Goal: Task Accomplishment & Management: Manage account settings

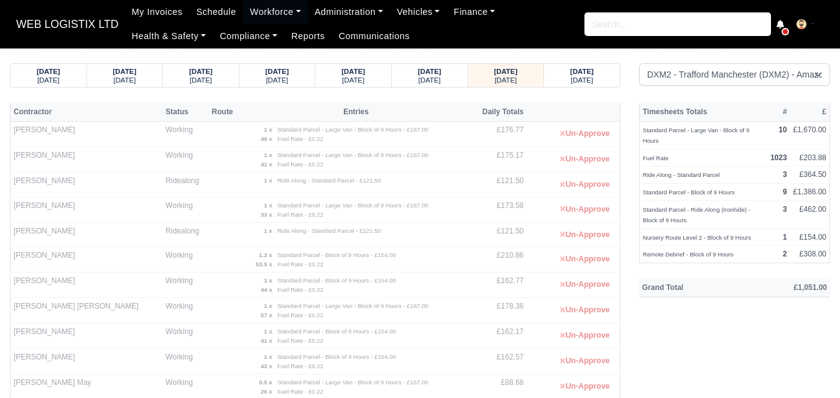
select select "1"
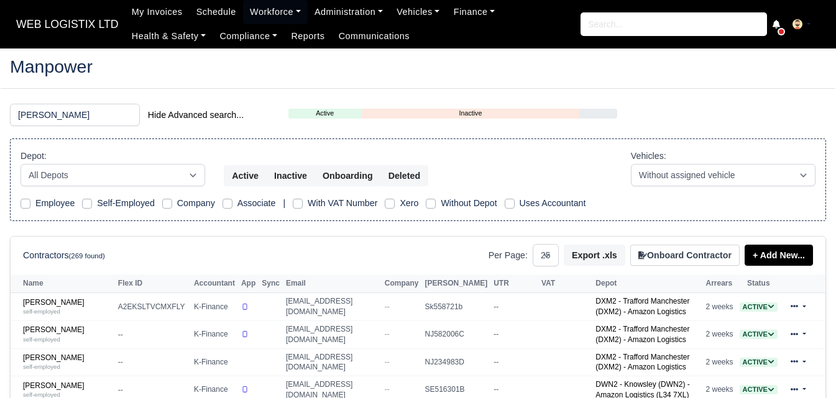
select select "25"
type input "godwin"
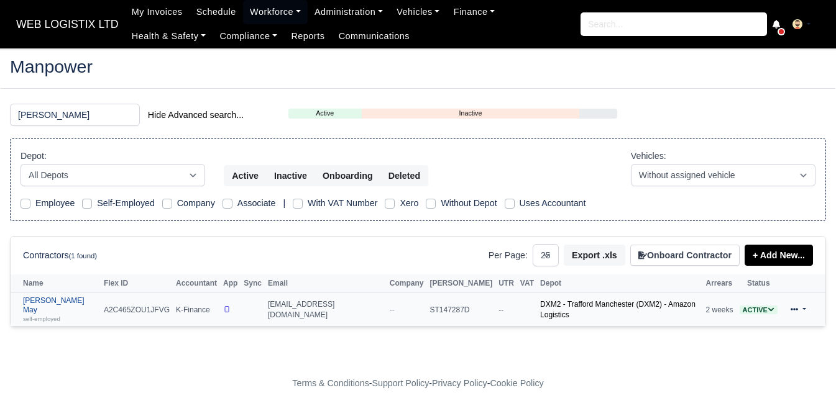
click at [49, 316] on small "self-employed" at bounding box center [41, 319] width 37 height 7
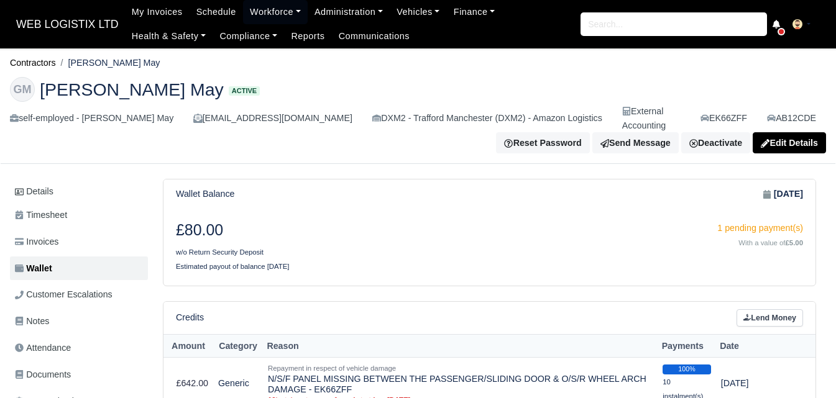
drag, startPoint x: 73, startPoint y: 59, endPoint x: 159, endPoint y: 61, distance: 86.4
click at [159, 61] on li "[PERSON_NAME] May" at bounding box center [108, 63] width 104 height 14
copy li "[PERSON_NAME] May"
click at [269, 14] on link "Workforce" at bounding box center [275, 12] width 65 height 24
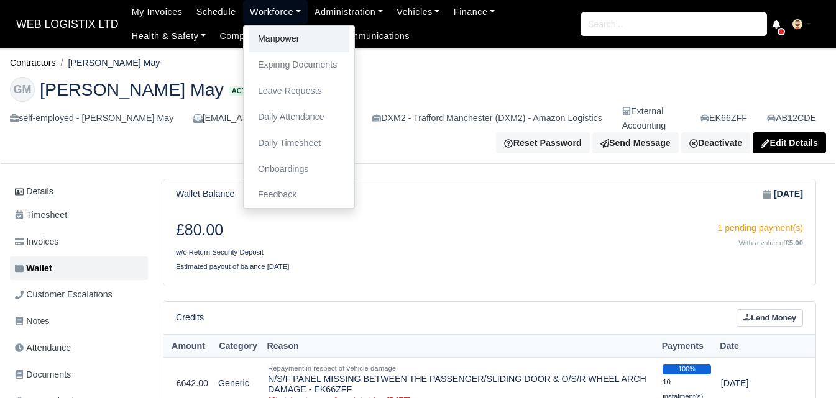
click at [282, 44] on link "Manpower" at bounding box center [299, 39] width 101 height 26
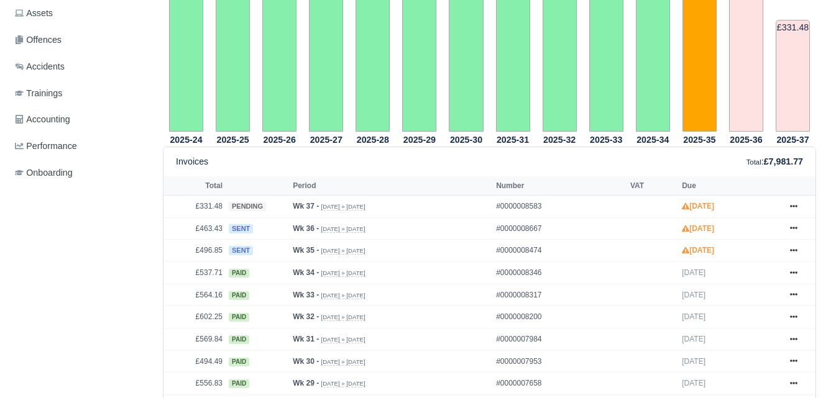
scroll to position [415, 0]
drag, startPoint x: 200, startPoint y: 239, endPoint x: 223, endPoint y: 242, distance: 22.5
click at [223, 242] on td "£496.85" at bounding box center [194, 251] width 62 height 22
copy td "496.85"
drag, startPoint x: 198, startPoint y: 219, endPoint x: 221, endPoint y: 219, distance: 23.0
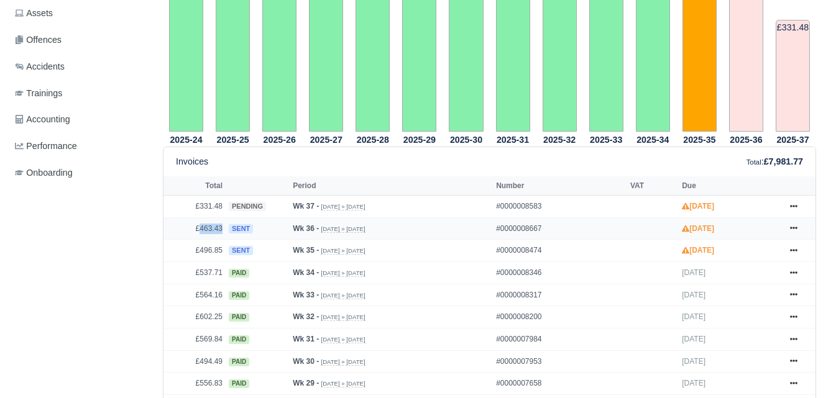
click at [221, 219] on td "£463.43" at bounding box center [194, 229] width 62 height 22
copy td "463.43"
drag, startPoint x: 201, startPoint y: 196, endPoint x: 227, endPoint y: 196, distance: 26.1
click at [227, 196] on tr "£331.48 pending Wk 37 - Sep 7, 2025 » Sep 13, 2025 #0000008583 Sep 27, 2025 Sho…" at bounding box center [489, 207] width 652 height 22
copy tr "331.48"
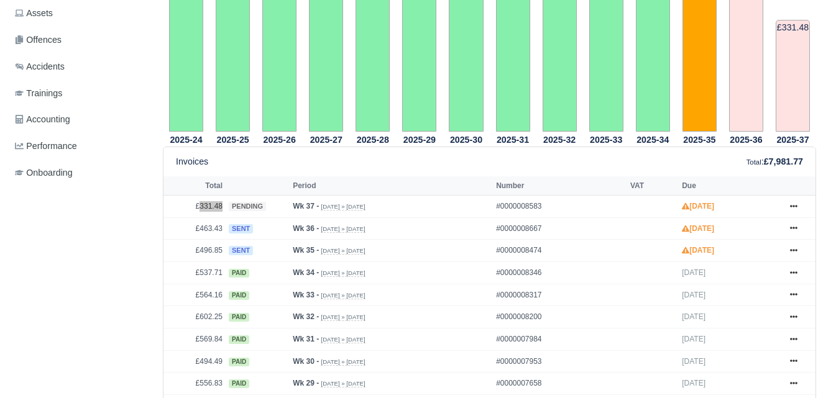
scroll to position [0, 0]
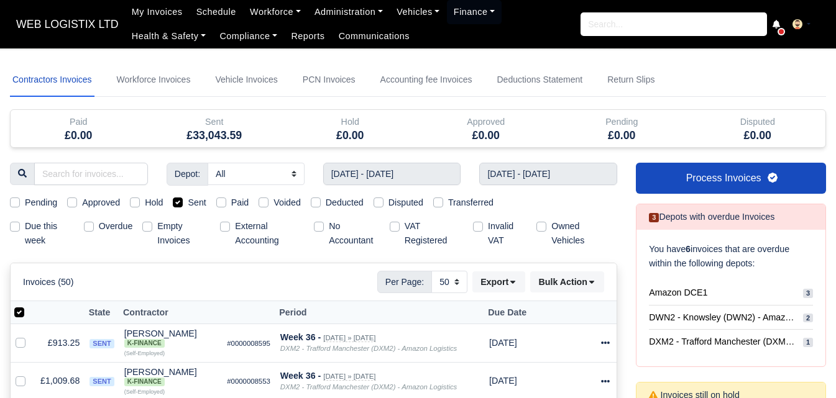
select select "50"
click at [372, 170] on input "31/08/2025 - 06/09/2025" at bounding box center [392, 174] width 138 height 22
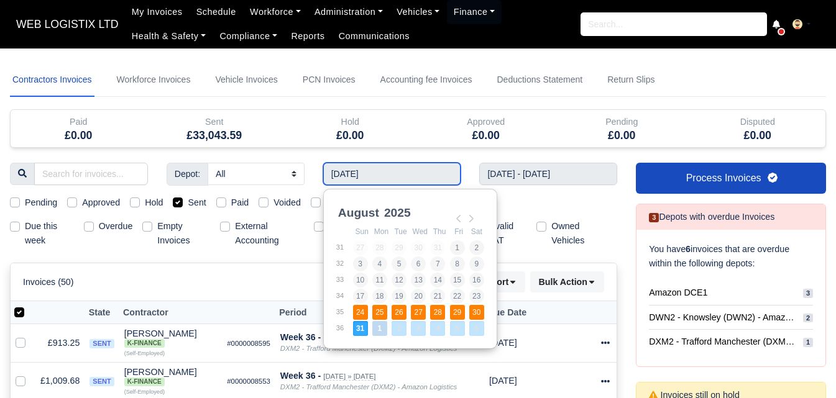
type input "24/08/2025 - 30/08/2025"
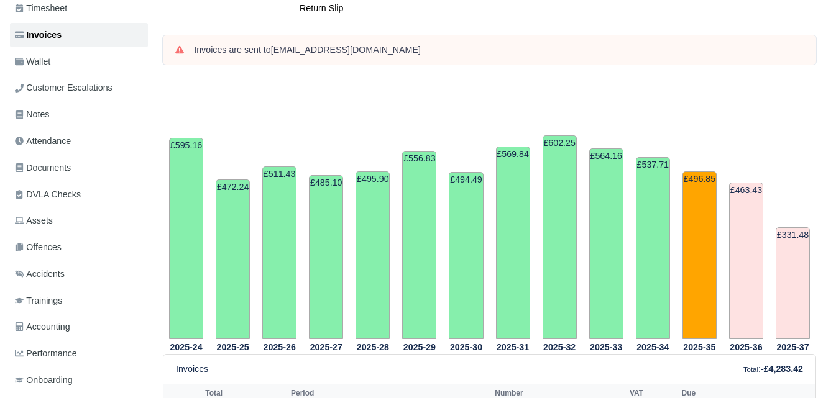
scroll to position [518, 0]
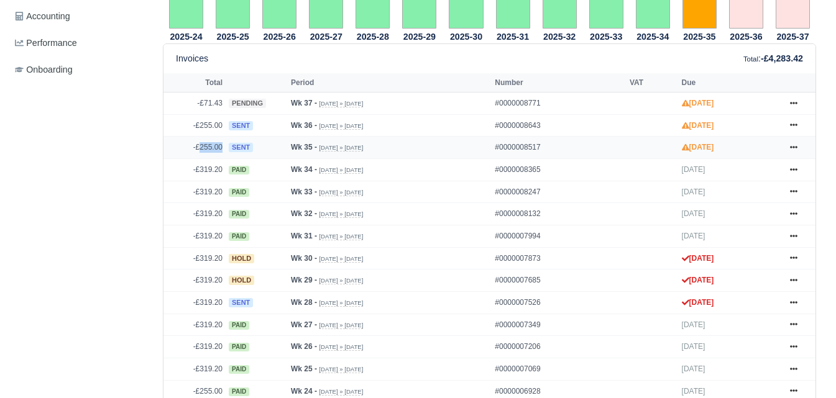
drag, startPoint x: 200, startPoint y: 135, endPoint x: 227, endPoint y: 138, distance: 27.5
click at [227, 138] on tr "-£255.00 sent Wk 35 - [DATE] » [DATE] #0000008517 [DATE] Show Invoice" at bounding box center [489, 148] width 652 height 22
drag, startPoint x: 795, startPoint y: 88, endPoint x: 761, endPoint y: 112, distance: 42.3
click at [795, 99] on icon at bounding box center [793, 102] width 7 height 7
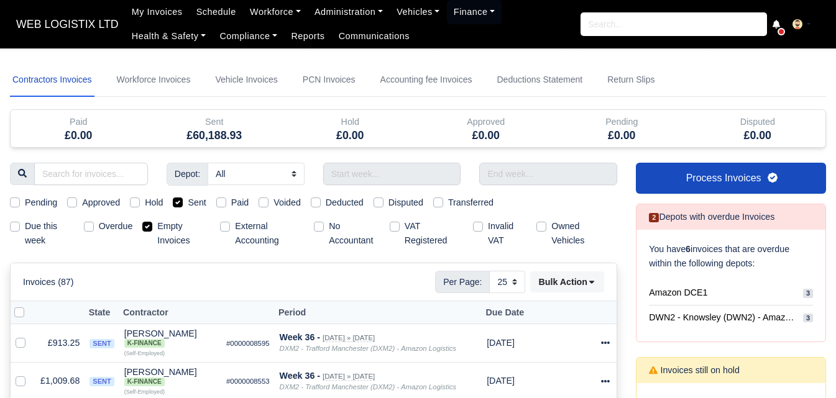
select select "25"
click at [157, 226] on label "Empty Invoices" at bounding box center [183, 233] width 53 height 29
click at [149, 226] on input "Empty Invoices" at bounding box center [147, 224] width 10 height 10
checkbox input "false"
click at [363, 172] on input "text" at bounding box center [392, 174] width 138 height 22
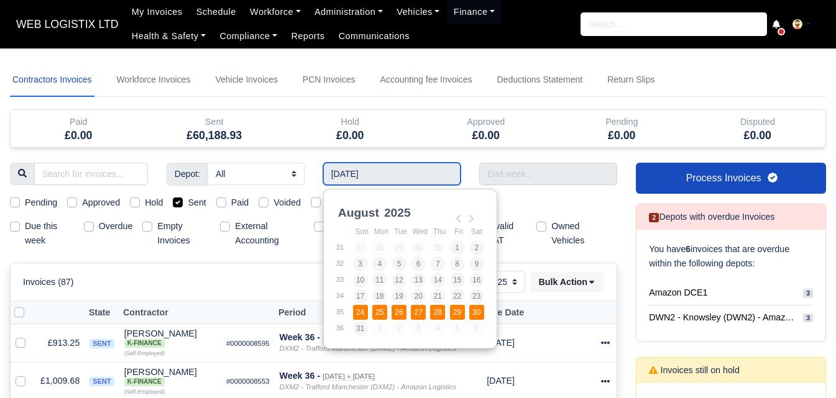
type input "24/08/2025 - 30/08/2025"
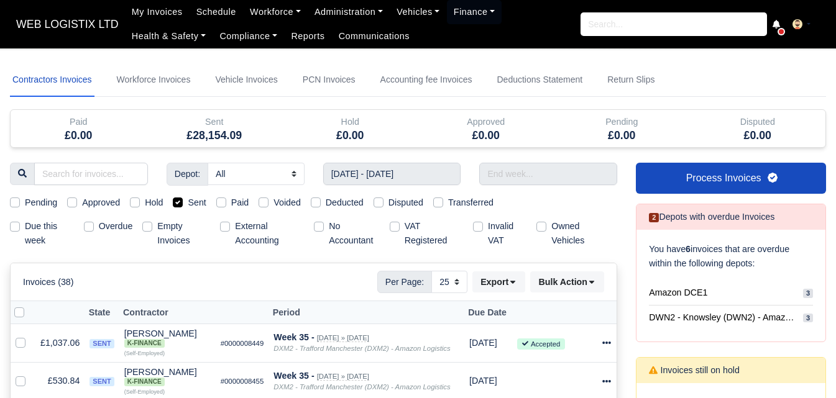
click at [559, 180] on input "text" at bounding box center [548, 174] width 138 height 22
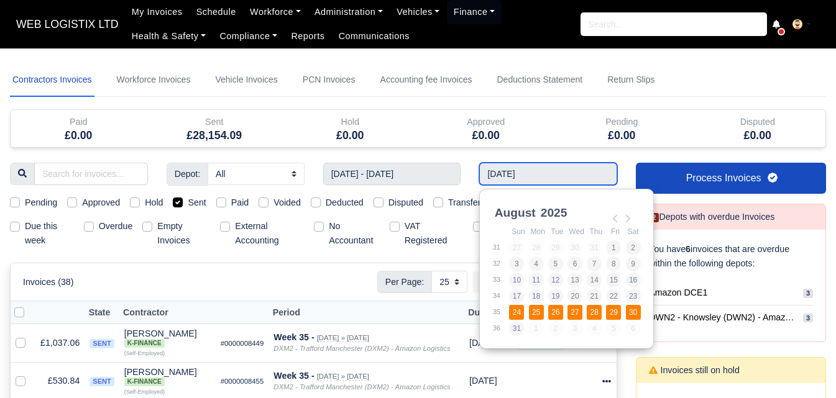
type input "24/08/2025 - 30/08/2025"
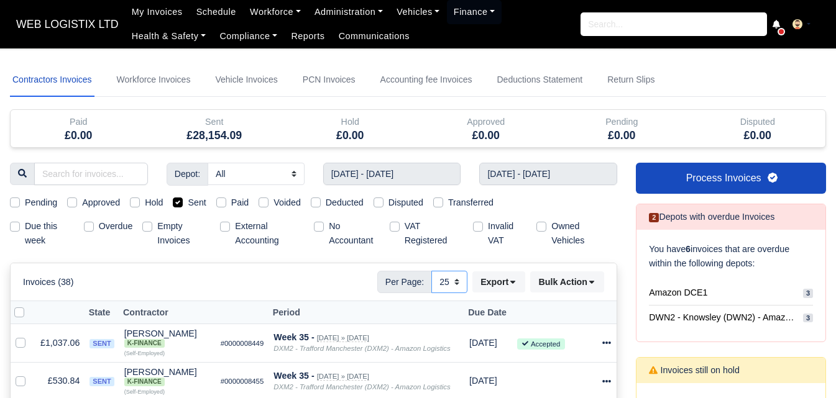
click at [446, 280] on select "10 25 50" at bounding box center [449, 282] width 36 height 22
select select "50"
click at [431, 271] on select "10 25 50" at bounding box center [449, 282] width 36 height 22
drag, startPoint x: 23, startPoint y: 283, endPoint x: 81, endPoint y: 283, distance: 57.8
click at [81, 283] on div "Invoices (38) Per Page: 10 25 50 Export Data export: Export BACS 18 Download In…" at bounding box center [313, 282] width 581 height 22
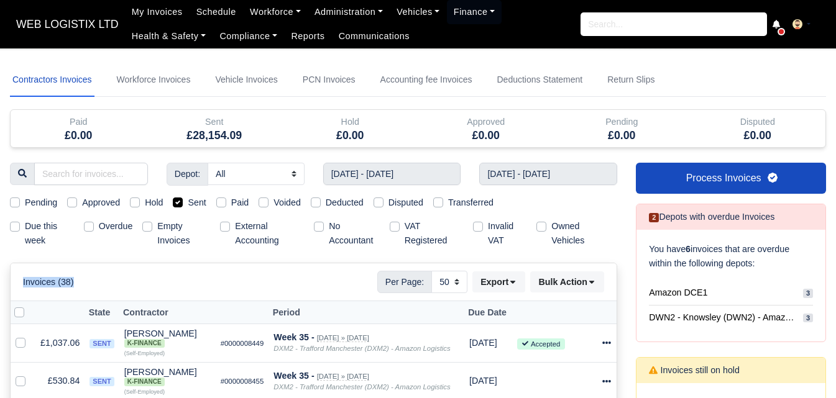
click at [81, 283] on div "Invoices (38) Per Page: 10 25 50 Export Data export: Export BACS 18 Download In…" at bounding box center [313, 282] width 581 height 22
click at [504, 286] on button "Export" at bounding box center [498, 282] width 53 height 21
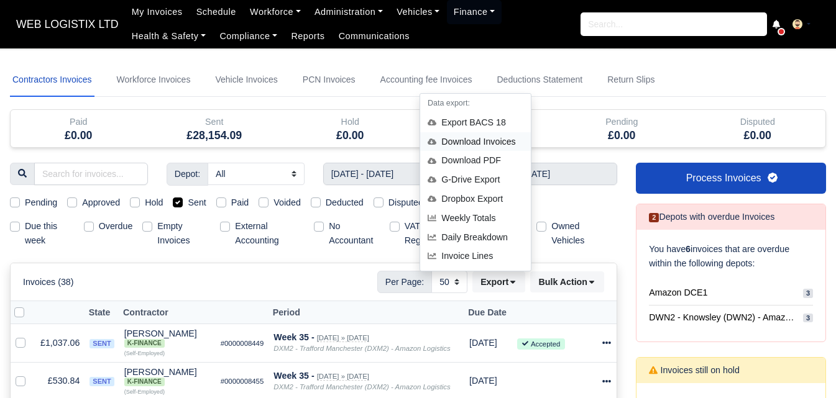
click at [502, 132] on div "Download Invoices" at bounding box center [475, 141] width 111 height 19
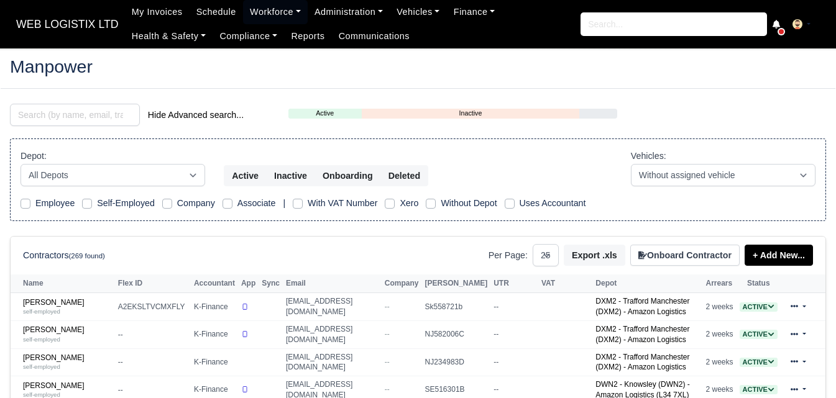
select select "25"
click at [75, 116] on input "search" at bounding box center [75, 115] width 130 height 22
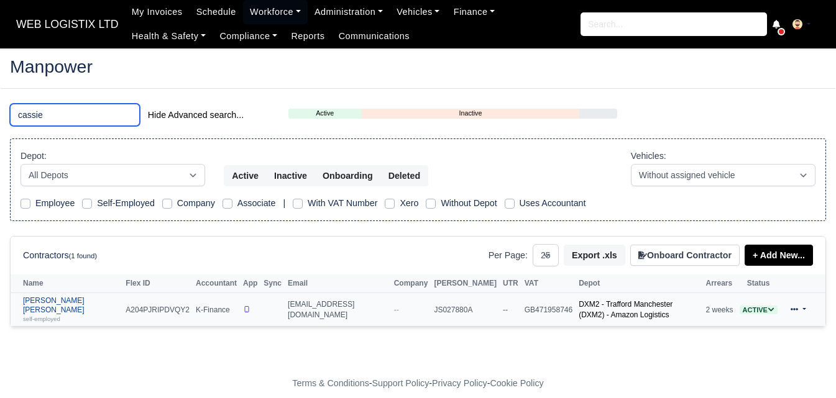
type input "cassie"
click at [65, 302] on link "Cassie Jane Agar self-employed" at bounding box center [71, 309] width 96 height 27
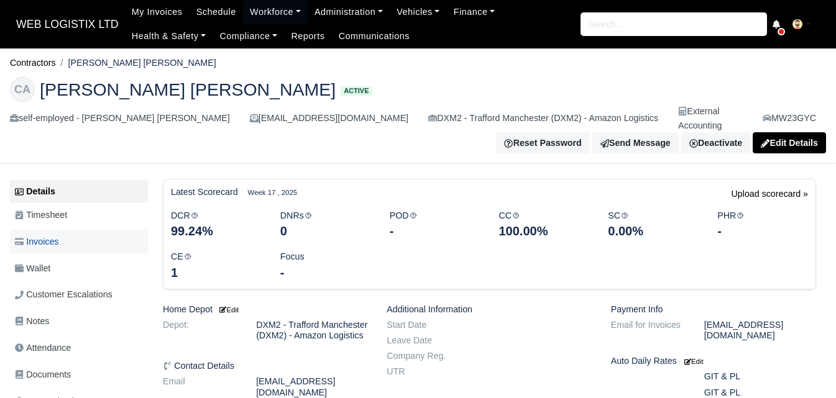
click at [78, 230] on link "Invoices" at bounding box center [79, 242] width 138 height 24
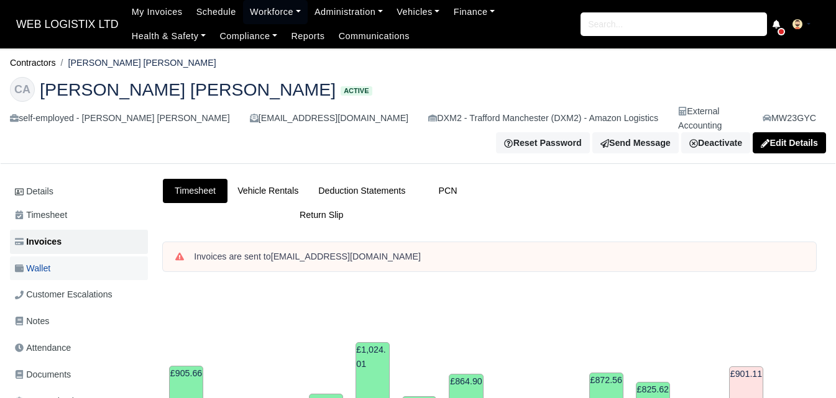
click at [64, 264] on link "Wallet" at bounding box center [79, 269] width 138 height 24
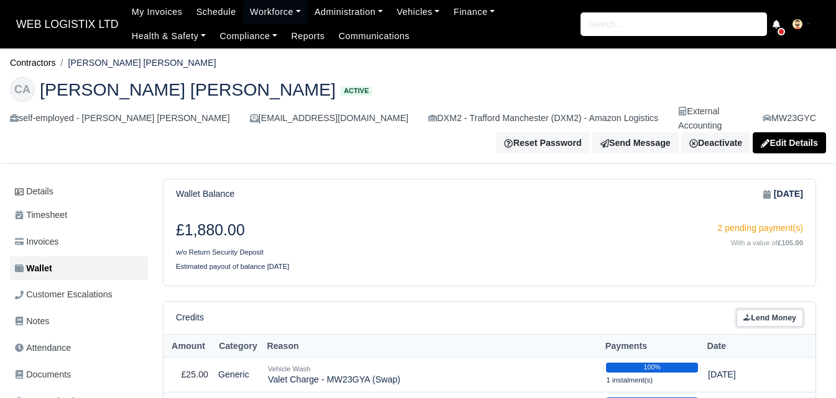
click at [769, 310] on link "Lend Money" at bounding box center [770, 319] width 67 height 18
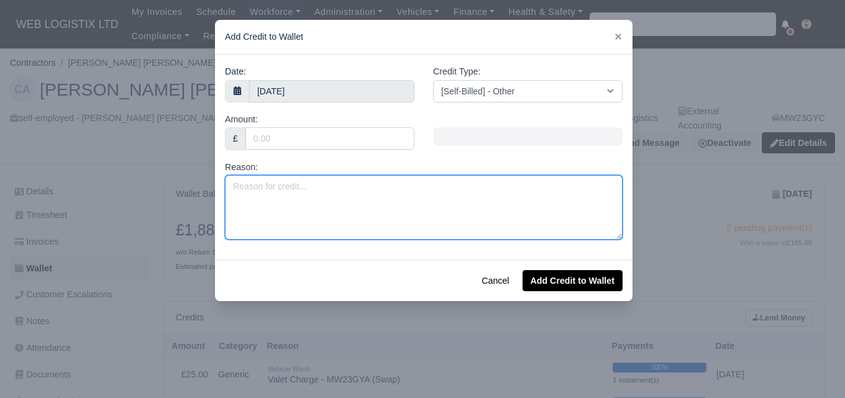
click at [304, 185] on textarea "Reason:" at bounding box center [424, 207] width 398 height 65
type textarea "Negative Invoice Week 35"
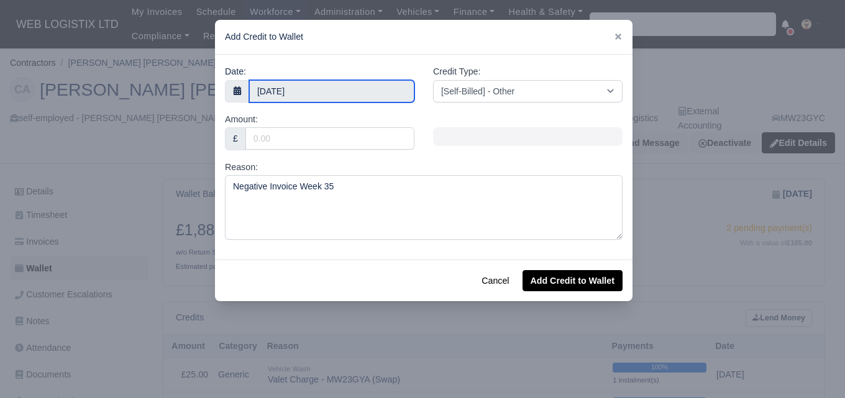
click at [267, 89] on input "9 September 2025" at bounding box center [331, 91] width 165 height 22
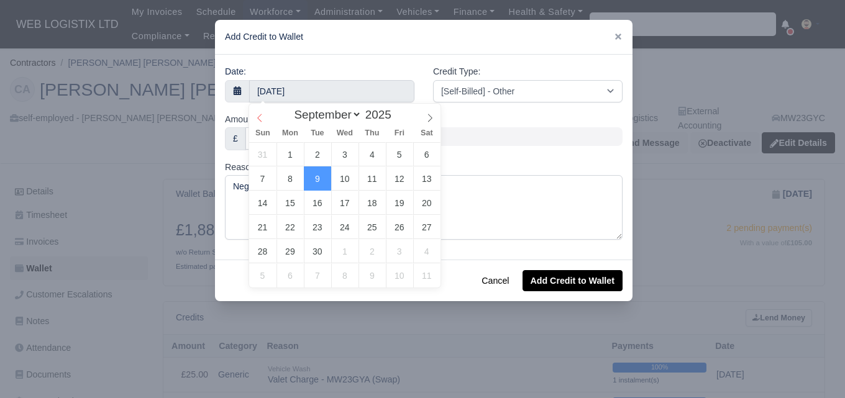
click at [258, 119] on icon at bounding box center [259, 118] width 9 height 9
select select "7"
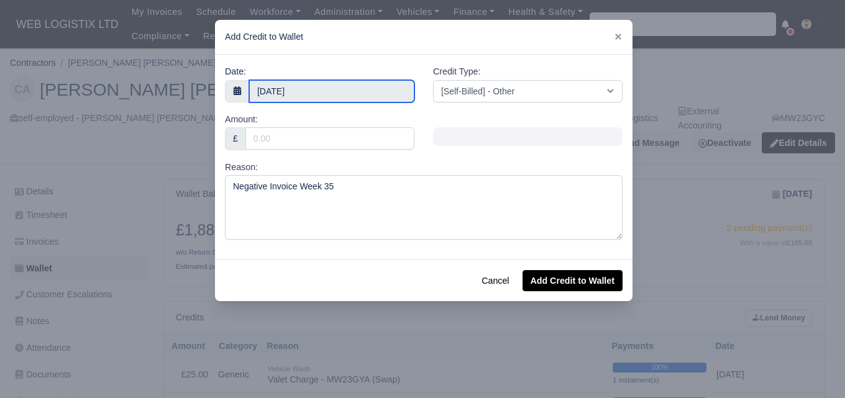
type input "30 August 2025"
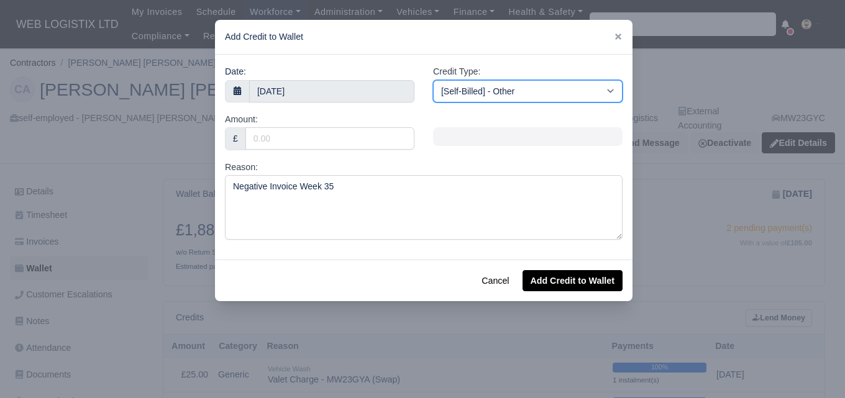
click at [523, 97] on select "[Self-Billed] - Other [Self-Billed] - Negative Invoice [Self-Billed] - Keychain…" at bounding box center [528, 91] width 190 height 22
select select "storage_fee"
click at [433, 80] on select "[Self-Billed] - Other [Self-Billed] - Negative Invoice [Self-Billed] - Keychain…" at bounding box center [528, 91] width 190 height 22
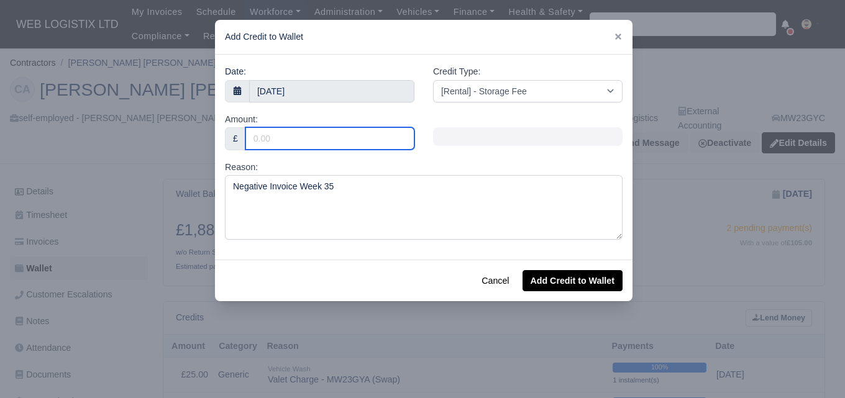
click at [315, 139] on input "Amount:" at bounding box center [330, 138] width 169 height 22
type input "64.40"
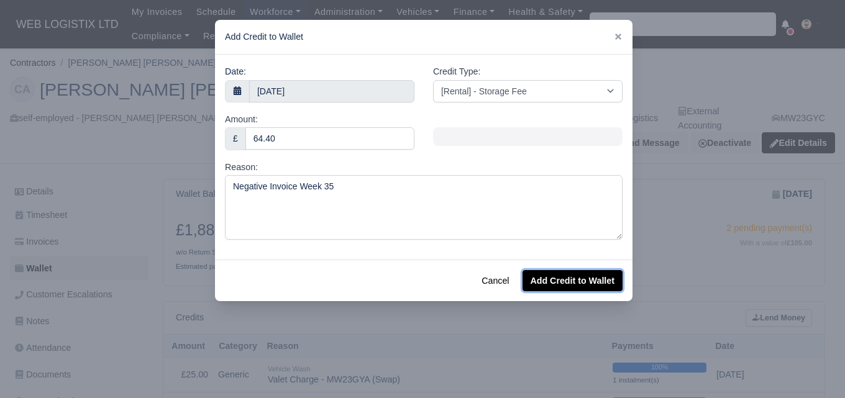
click at [592, 287] on button "Add Credit to Wallet" at bounding box center [573, 280] width 100 height 21
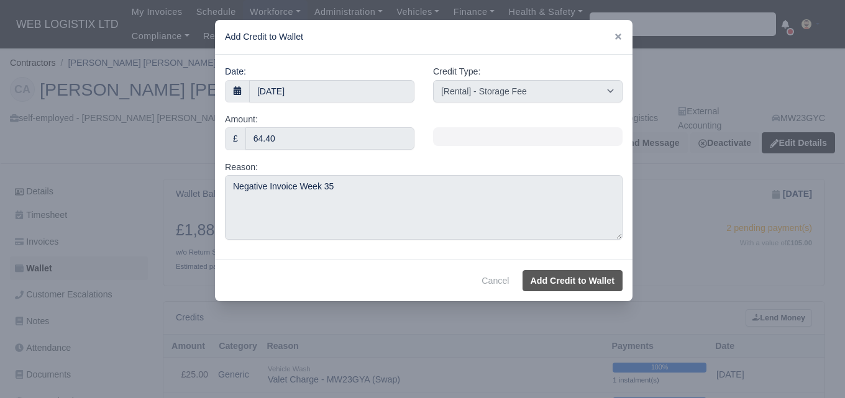
select select "other"
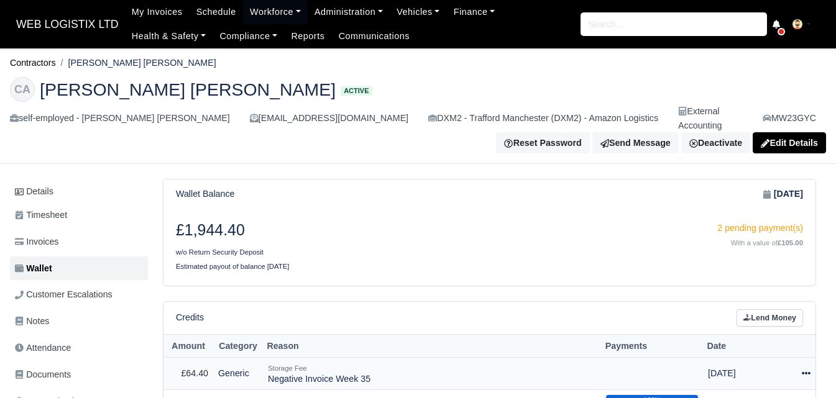
click at [809, 369] on icon at bounding box center [806, 373] width 9 height 9
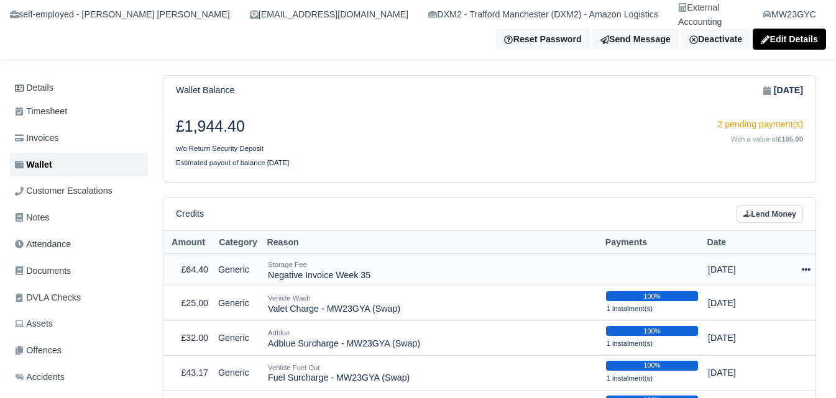
click at [805, 265] on icon at bounding box center [806, 269] width 9 height 9
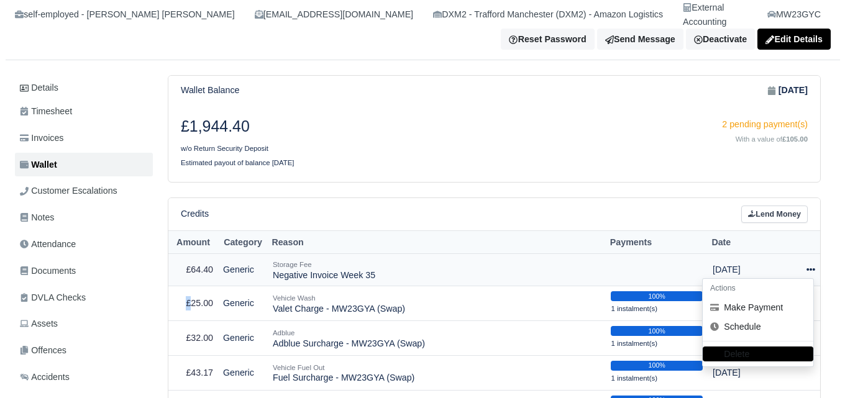
scroll to position [104, 0]
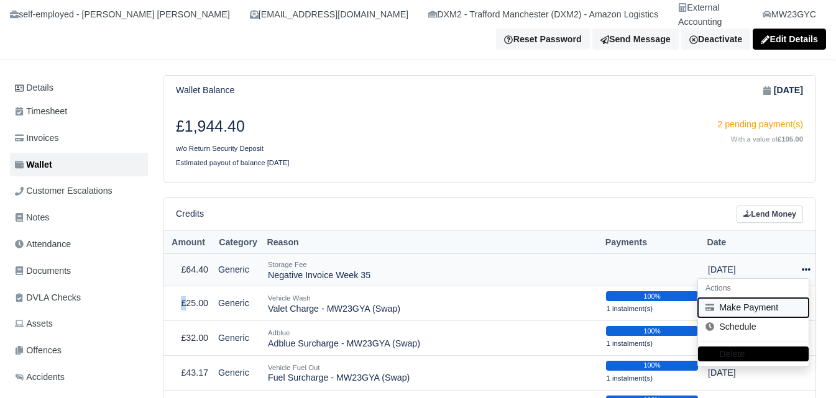
click at [725, 298] on button "Make Payment" at bounding box center [753, 307] width 111 height 19
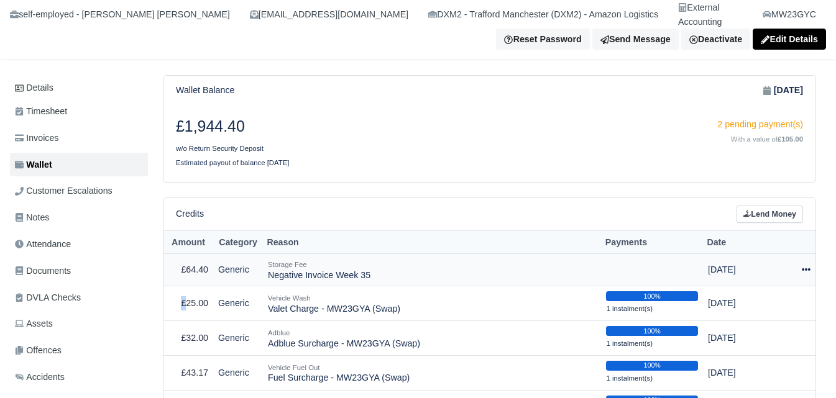
select select "6737"
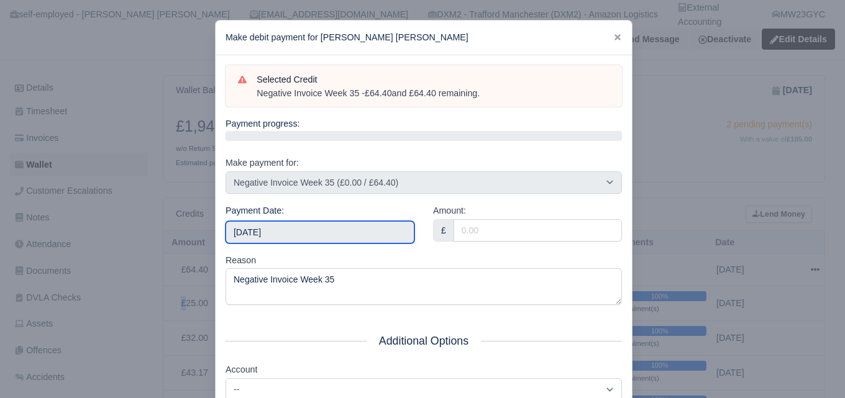
click at [329, 221] on input "[DATE]" at bounding box center [320, 232] width 189 height 22
click at [326, 234] on input "[DATE]" at bounding box center [320, 232] width 189 height 22
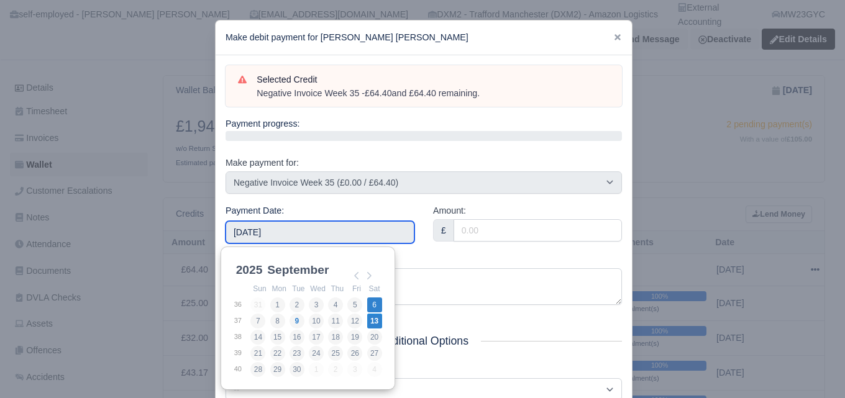
type input "[DATE]"
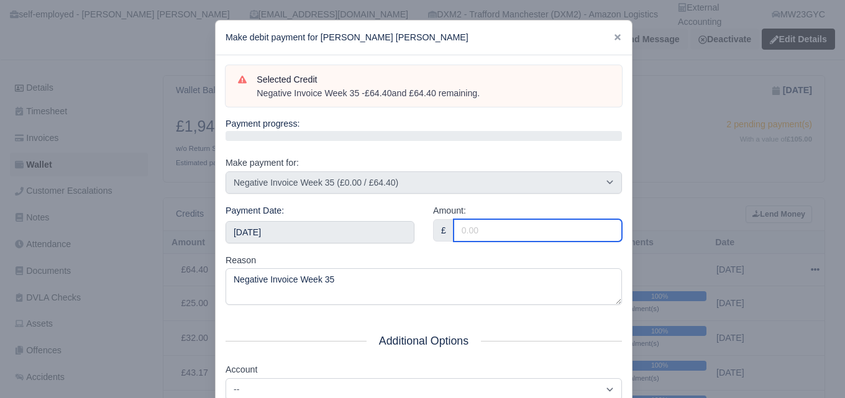
click at [513, 231] on input "Amount:" at bounding box center [538, 230] width 168 height 22
click at [517, 235] on input "Amount:" at bounding box center [538, 230] width 168 height 22
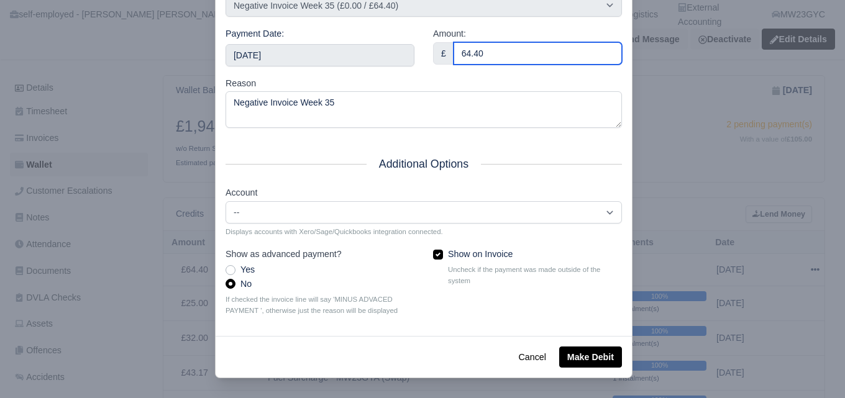
scroll to position [178, 0]
type input "64.40"
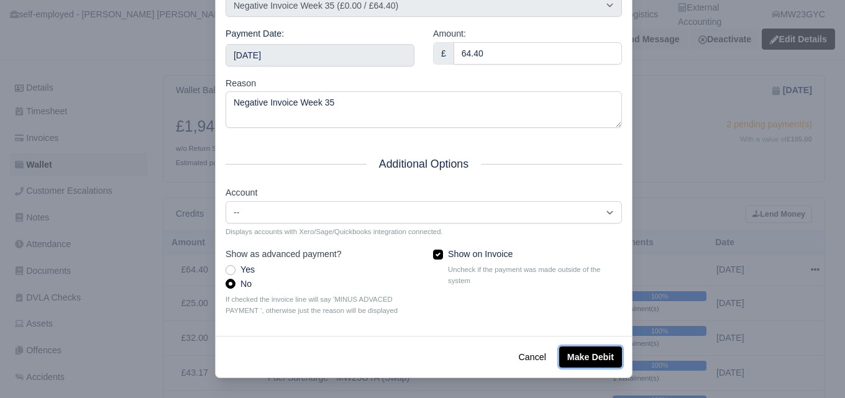
click at [584, 360] on button "Make Debit" at bounding box center [590, 357] width 63 height 21
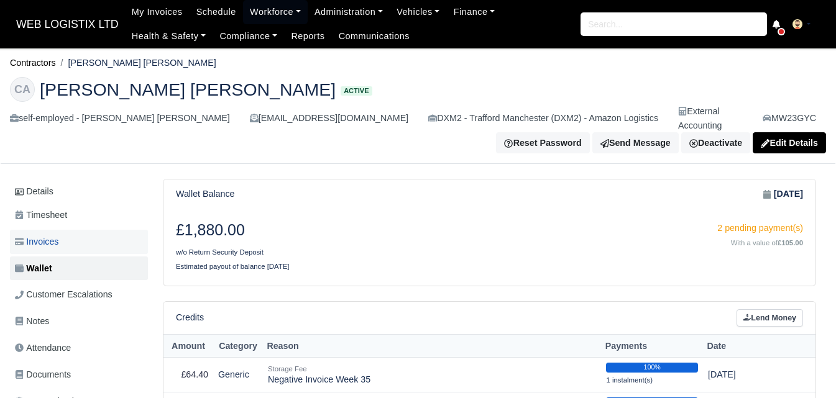
click at [100, 235] on link "Invoices" at bounding box center [79, 242] width 138 height 24
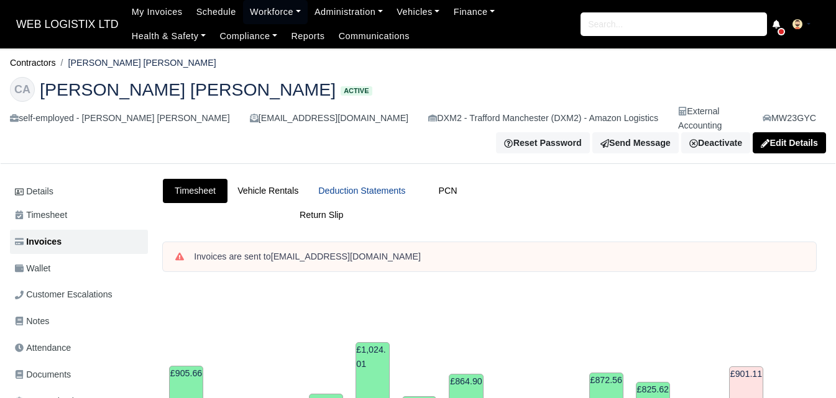
click at [373, 180] on link "Deduction Statements" at bounding box center [361, 191] width 107 height 24
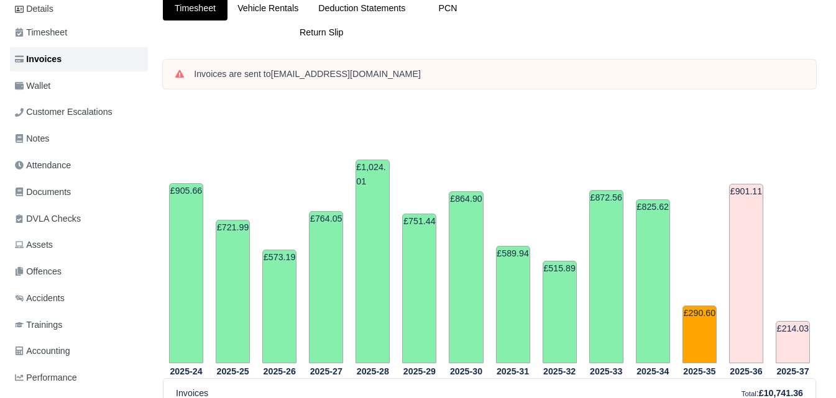
scroll to position [311, 0]
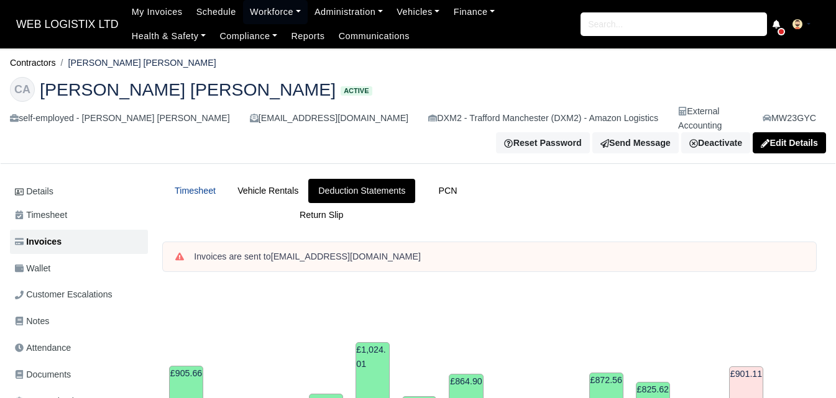
click at [195, 183] on link "Timesheet" at bounding box center [195, 191] width 65 height 24
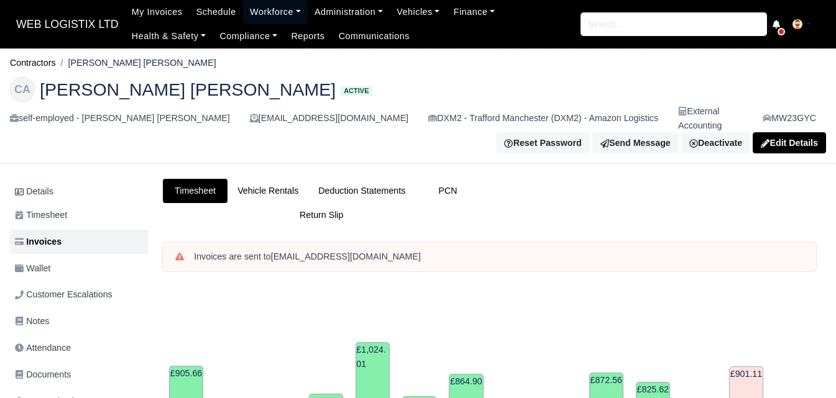
click at [259, 11] on link "Workforce" at bounding box center [275, 12] width 65 height 24
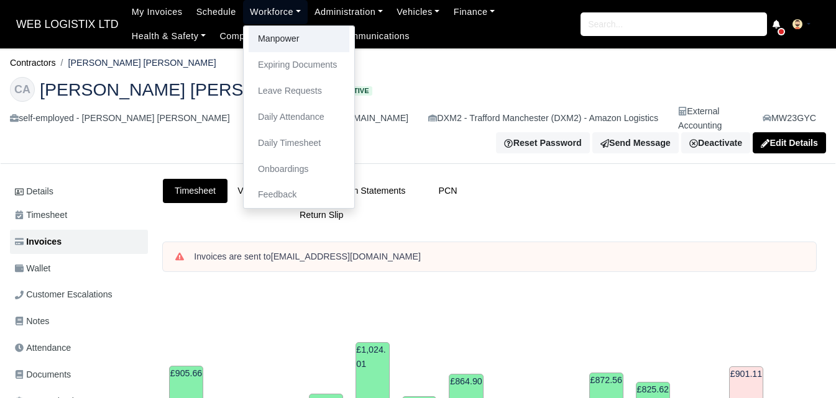
click at [265, 34] on link "Manpower" at bounding box center [299, 39] width 101 height 26
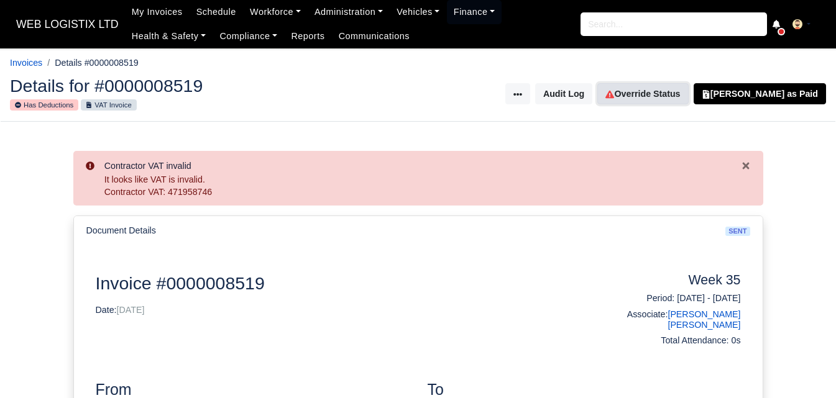
click at [662, 91] on link "Override Status" at bounding box center [642, 93] width 91 height 21
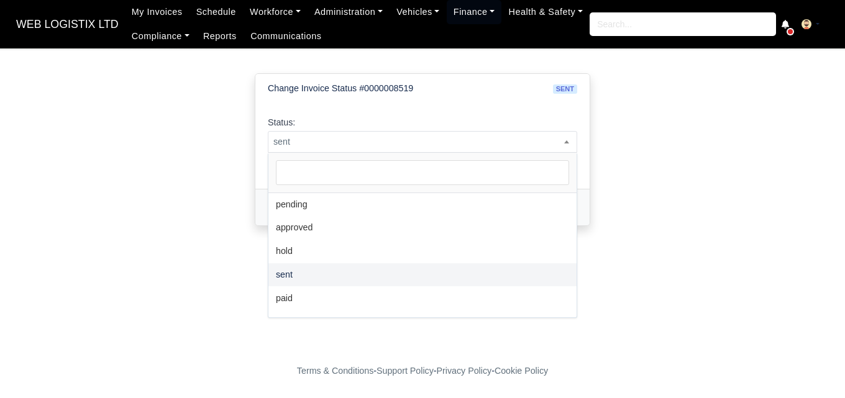
scroll to position [91, 0]
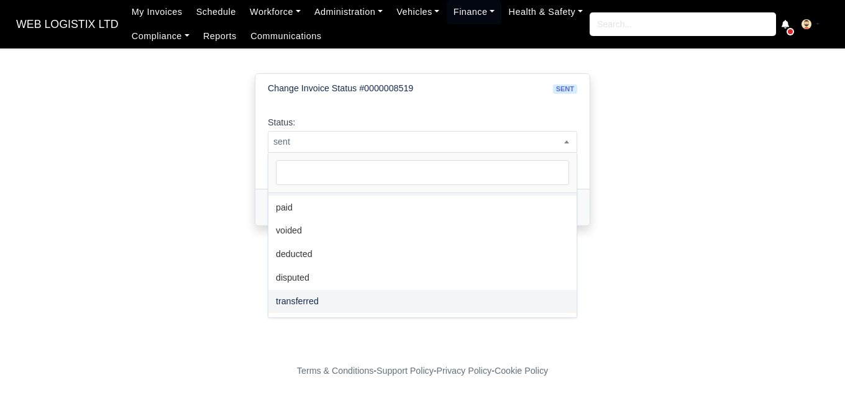
select select "transferred"
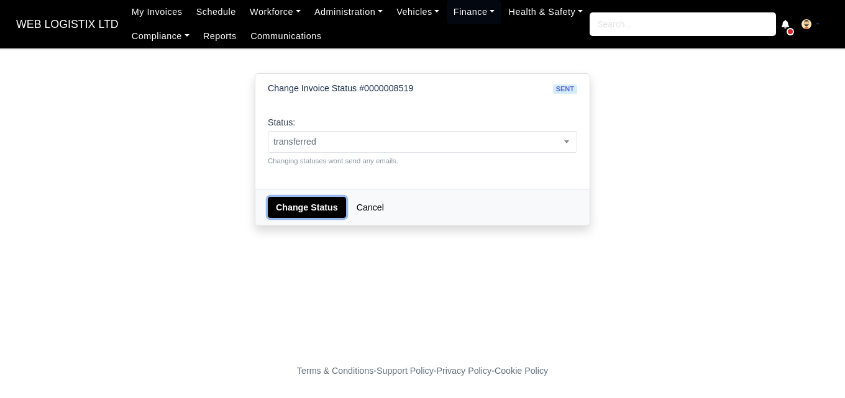
click at [303, 215] on button "Change Status" at bounding box center [307, 207] width 78 height 21
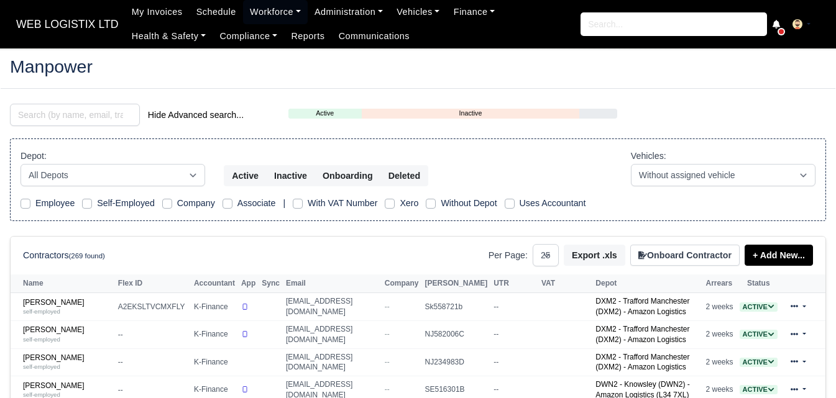
select select "25"
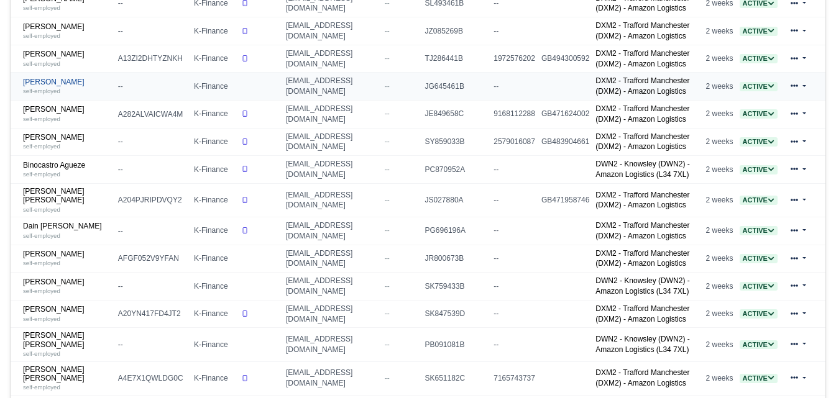
scroll to position [415, 0]
click at [60, 307] on link "Elamuri Kabir self-employed" at bounding box center [67, 314] width 89 height 18
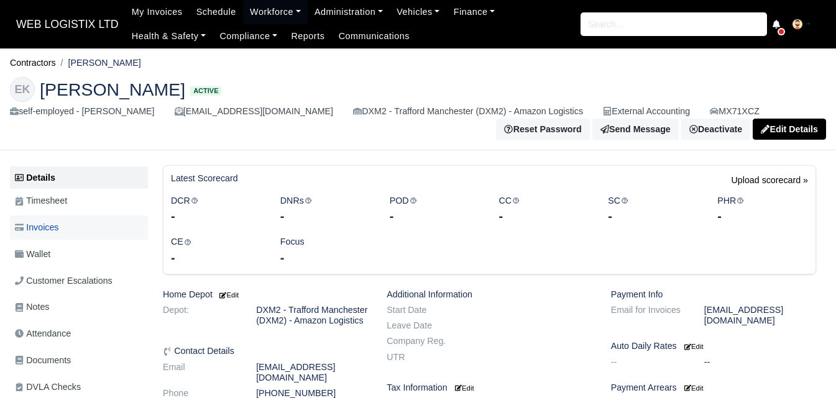
click at [63, 235] on link "Invoices" at bounding box center [79, 228] width 138 height 24
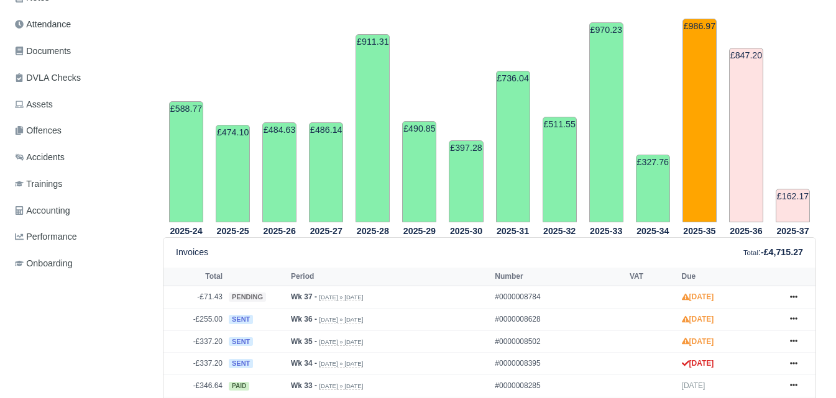
scroll to position [415, 0]
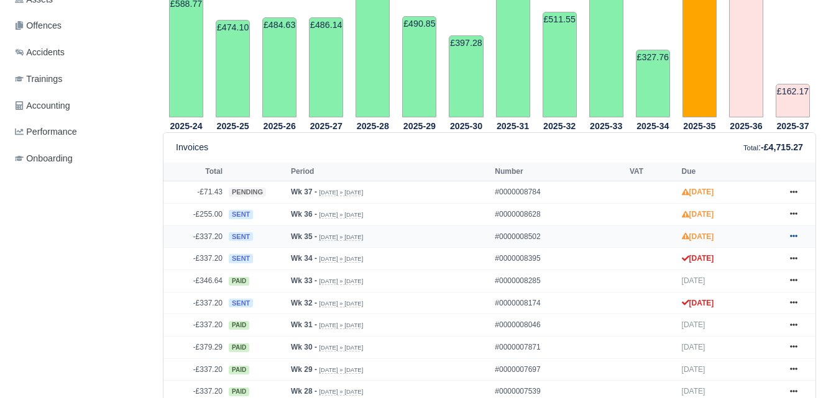
click at [790, 240] on icon at bounding box center [793, 235] width 7 height 7
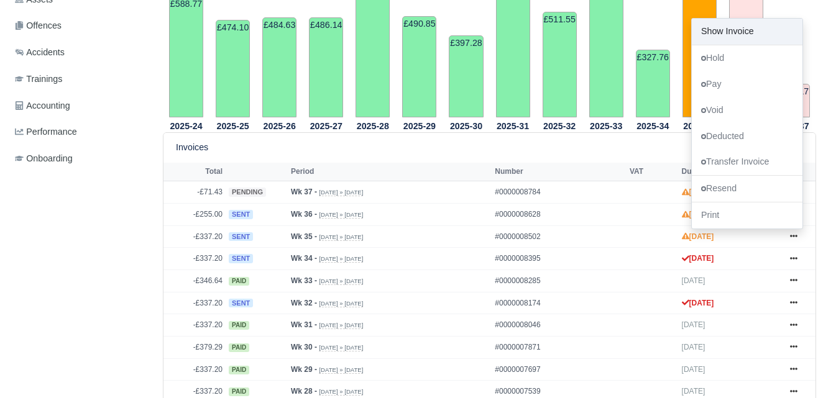
scroll to position [0, 0]
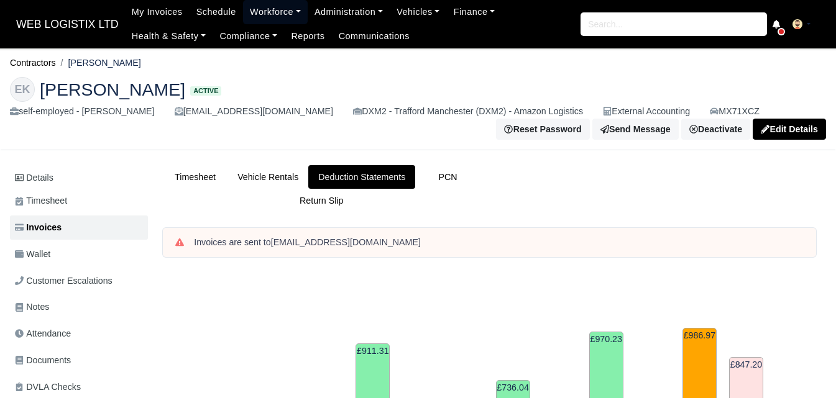
click at [255, 11] on link "Workforce" at bounding box center [275, 12] width 65 height 24
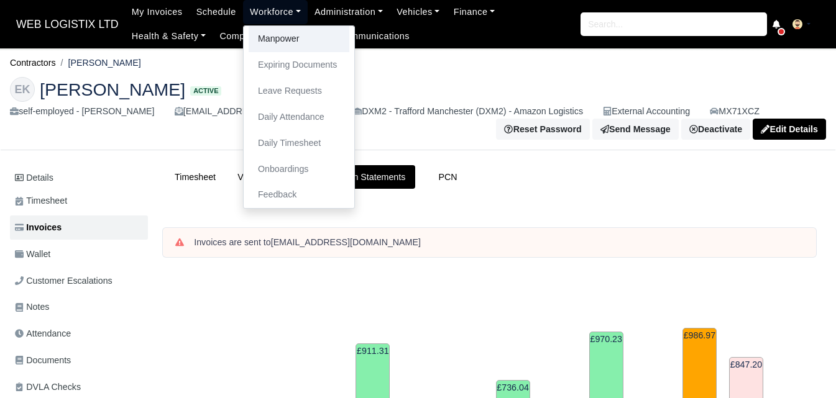
click at [265, 33] on link "Manpower" at bounding box center [299, 39] width 101 height 26
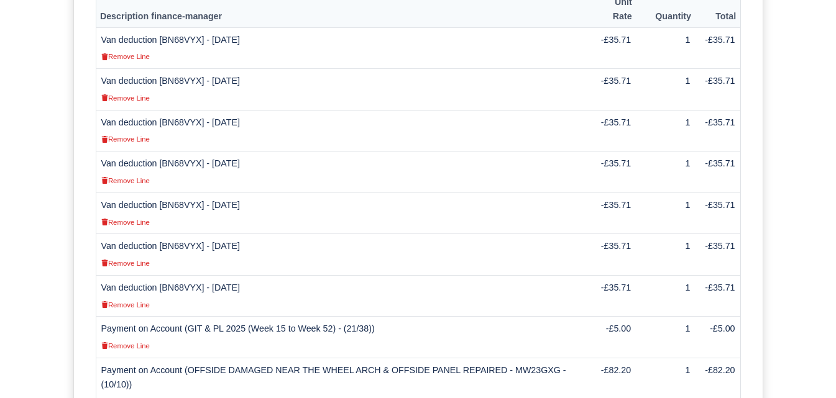
scroll to position [518, 0]
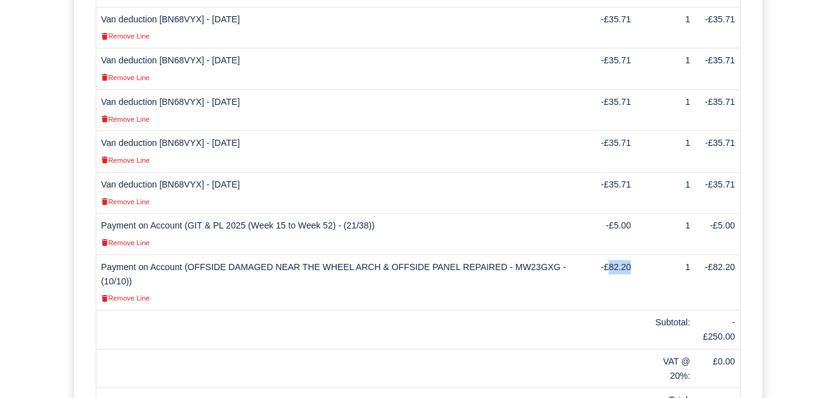
drag, startPoint x: 609, startPoint y: 239, endPoint x: 629, endPoint y: 240, distance: 19.9
click at [629, 255] on td "-£82.20" at bounding box center [612, 282] width 47 height 55
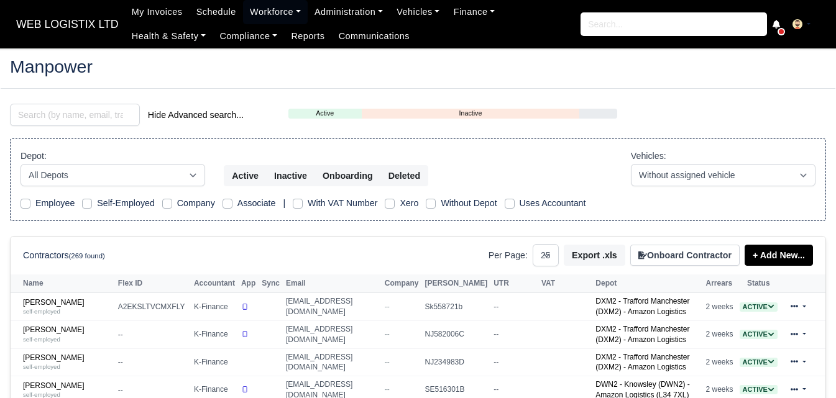
select select "25"
click at [83, 107] on input "search" at bounding box center [75, 115] width 130 height 22
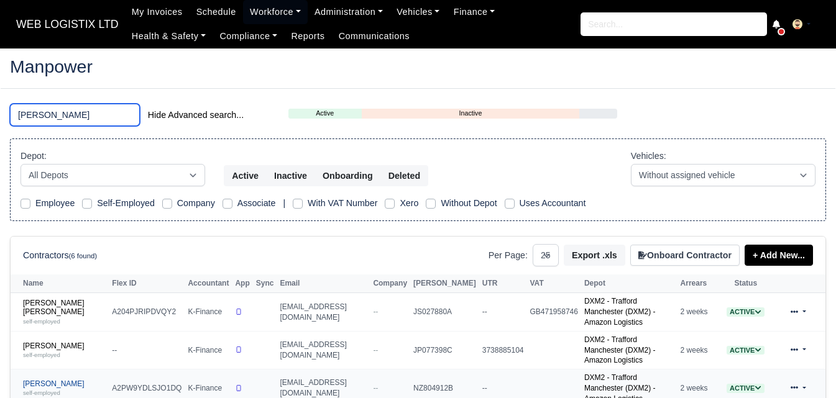
type input "[PERSON_NAME]"
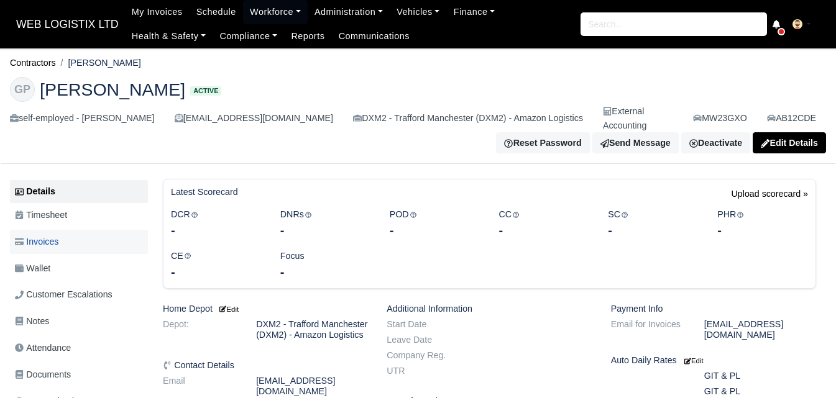
click at [50, 235] on span "Invoices" at bounding box center [37, 242] width 44 height 14
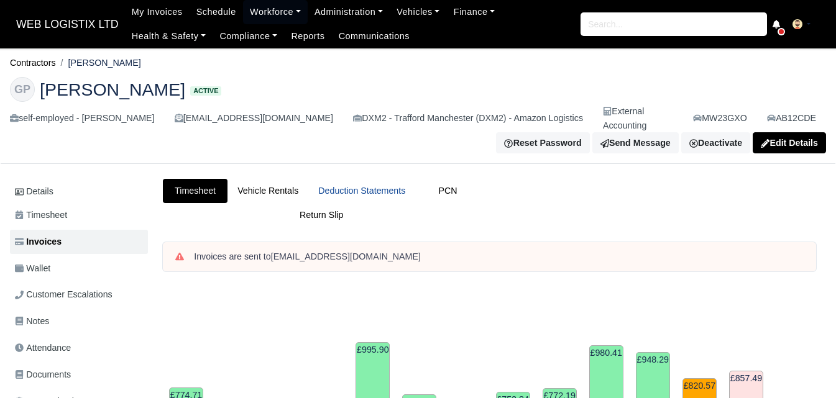
click at [385, 179] on link "Deduction Statements" at bounding box center [361, 191] width 107 height 24
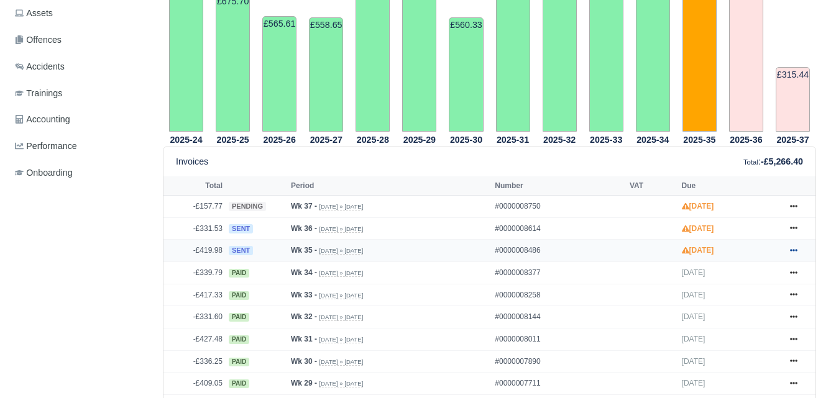
scroll to position [415, 0]
click at [787, 243] on link at bounding box center [793, 251] width 19 height 16
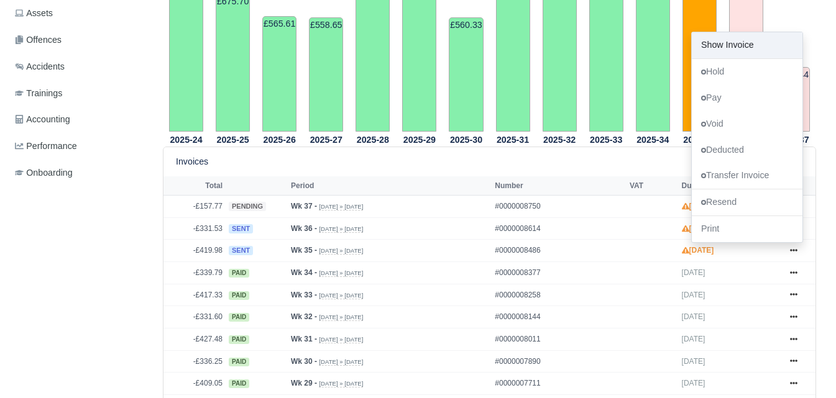
scroll to position [0, 0]
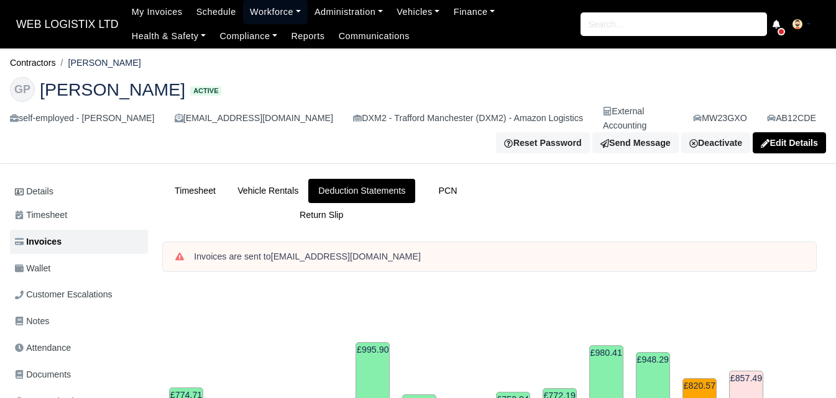
click at [270, 11] on link "Workforce" at bounding box center [275, 12] width 65 height 24
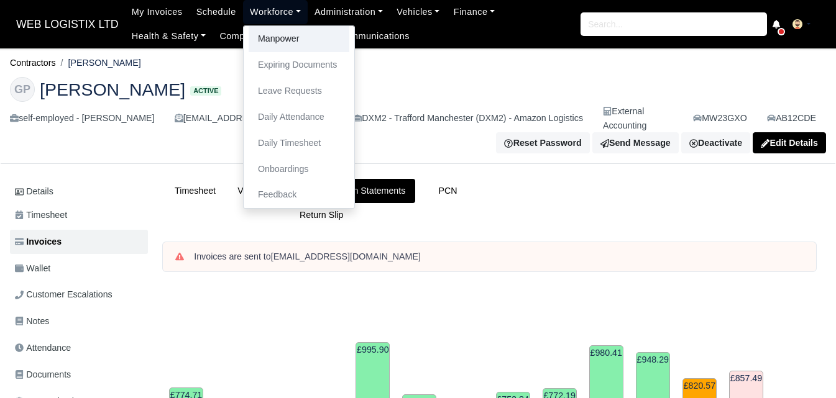
click at [270, 35] on link "Manpower" at bounding box center [299, 39] width 101 height 26
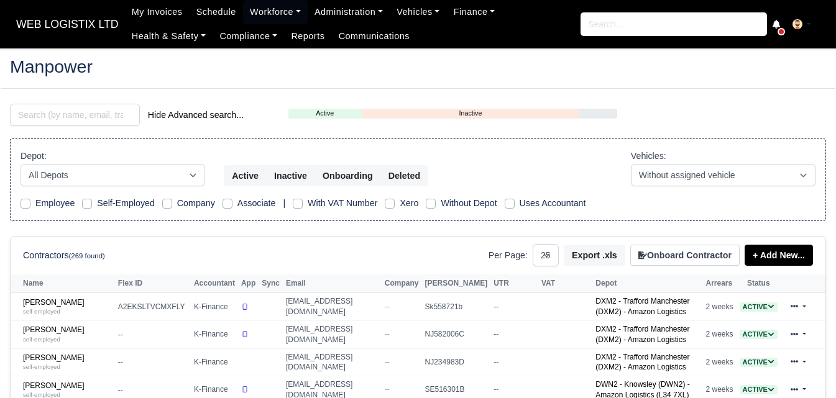
select select "25"
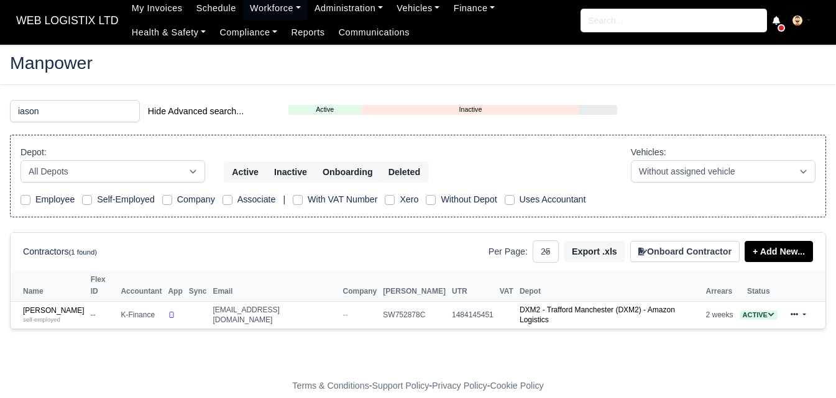
scroll to position [4, 0]
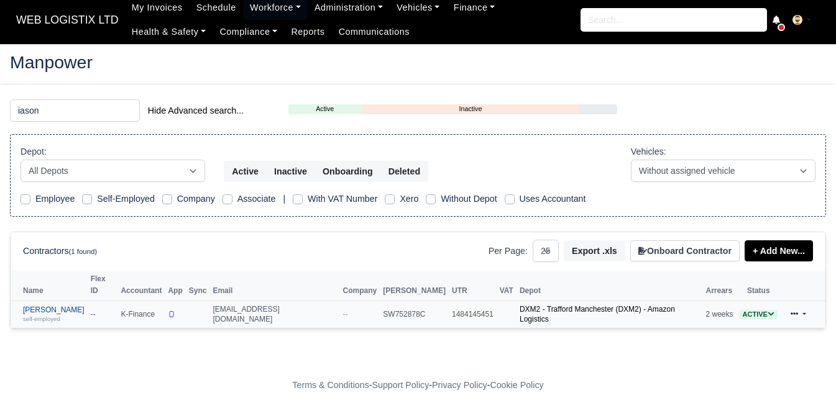
type input "iason"
click at [58, 306] on link "[PERSON_NAME] self-employed" at bounding box center [54, 315] width 62 height 18
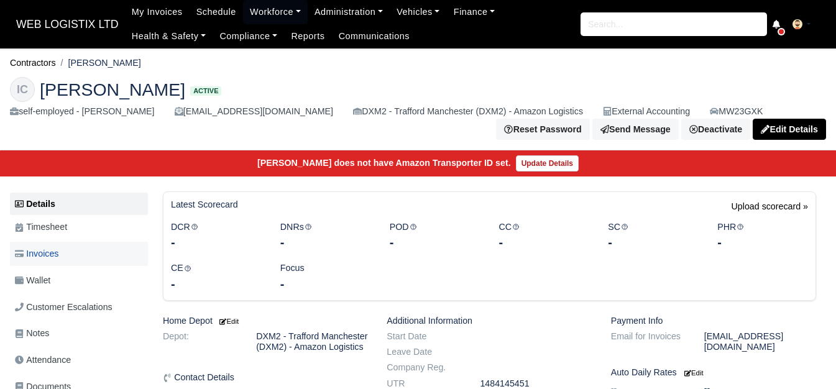
click at [57, 255] on span "Invoices" at bounding box center [37, 254] width 44 height 14
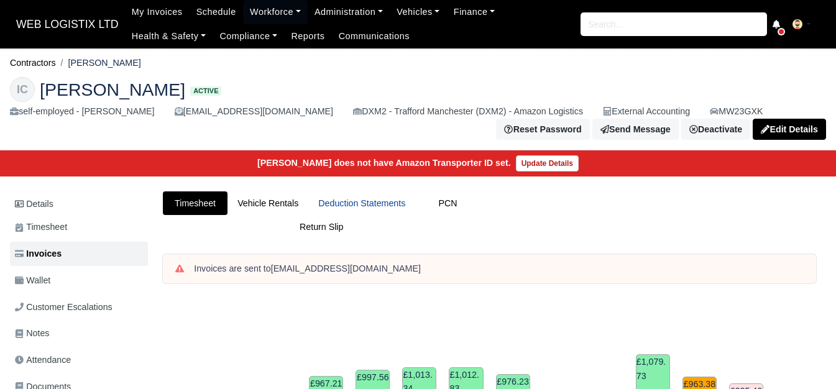
click at [377, 209] on link "Deduction Statements" at bounding box center [361, 203] width 107 height 24
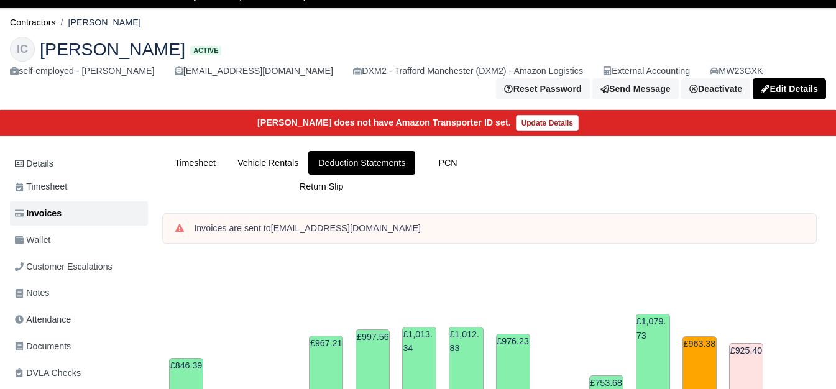
scroll to position [415, 0]
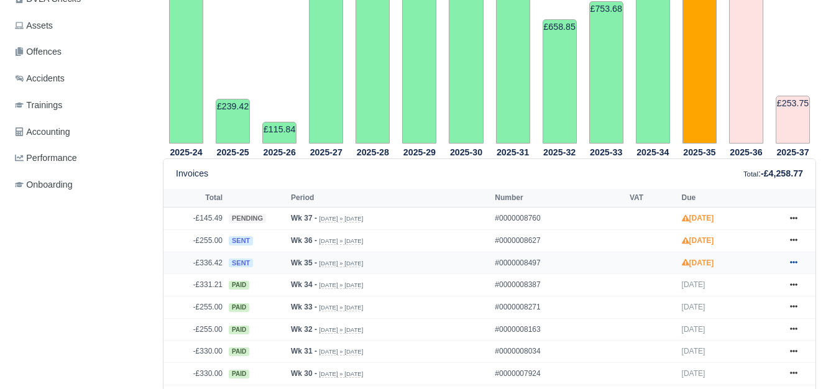
click at [795, 266] on icon at bounding box center [793, 262] width 7 height 7
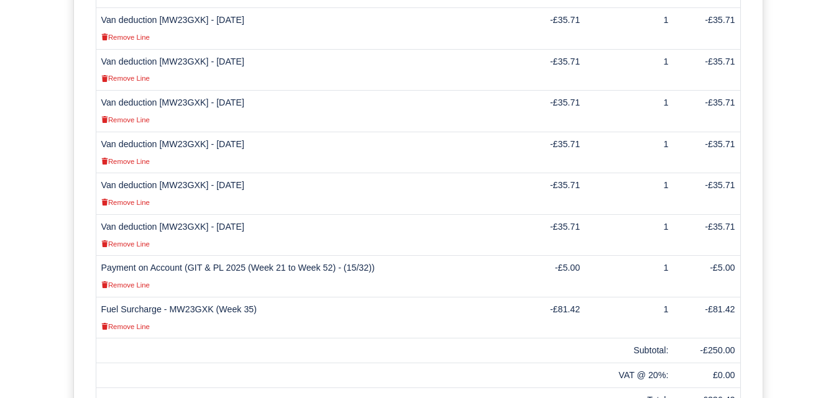
scroll to position [518, 0]
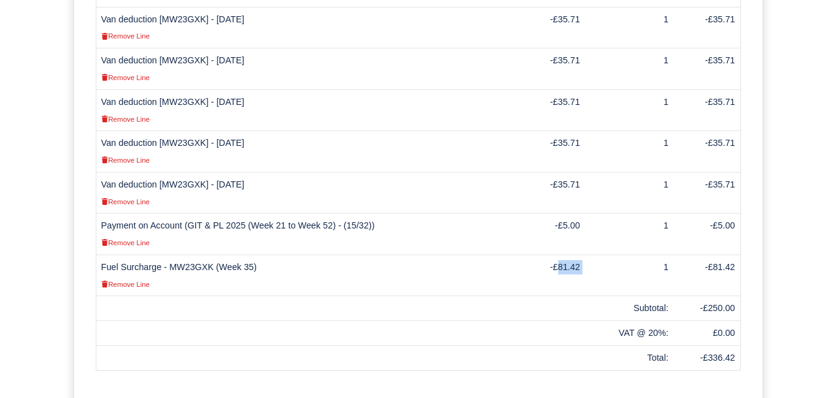
drag, startPoint x: 561, startPoint y: 254, endPoint x: 592, endPoint y: 253, distance: 31.1
click at [592, 255] on tr "Fuel Surcharge - MW23GXK (Week 35) Remove Line -£81.42 1 -£81.42" at bounding box center [418, 276] width 645 height 42
copy tr "81.42"
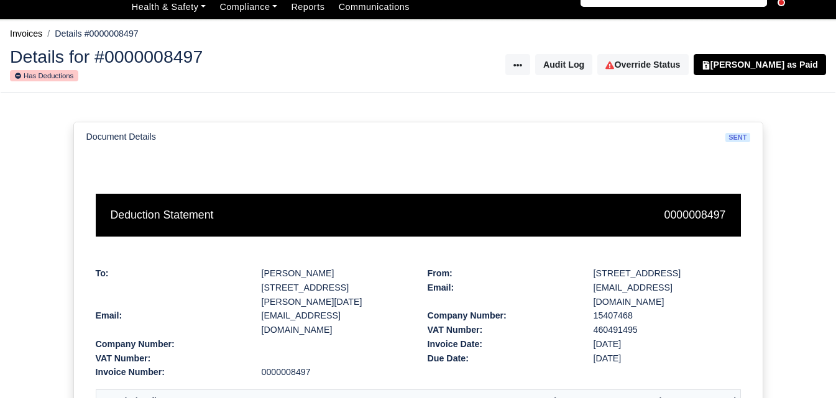
scroll to position [0, 0]
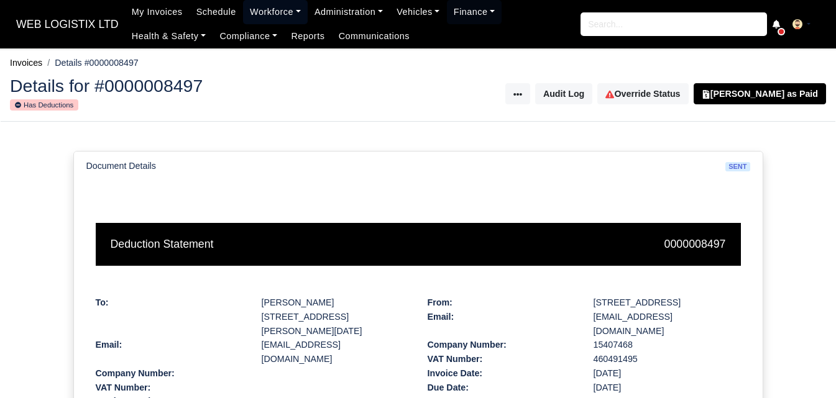
drag, startPoint x: 263, startPoint y: 11, endPoint x: 288, endPoint y: 36, distance: 35.6
click at [263, 11] on link "Workforce" at bounding box center [275, 12] width 65 height 24
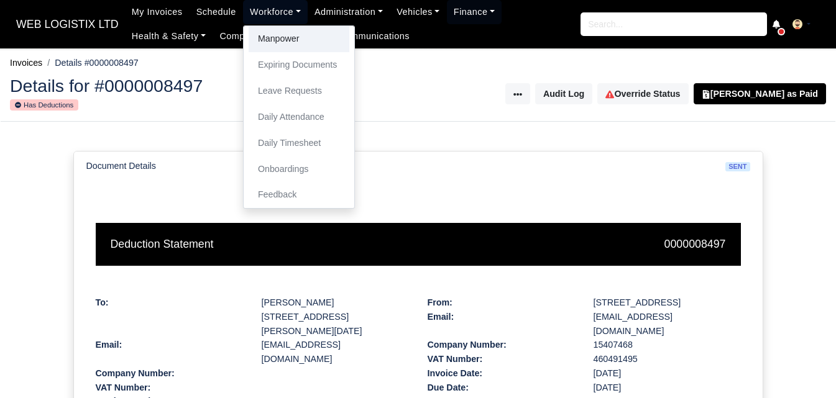
click at [288, 36] on link "Manpower" at bounding box center [299, 39] width 101 height 26
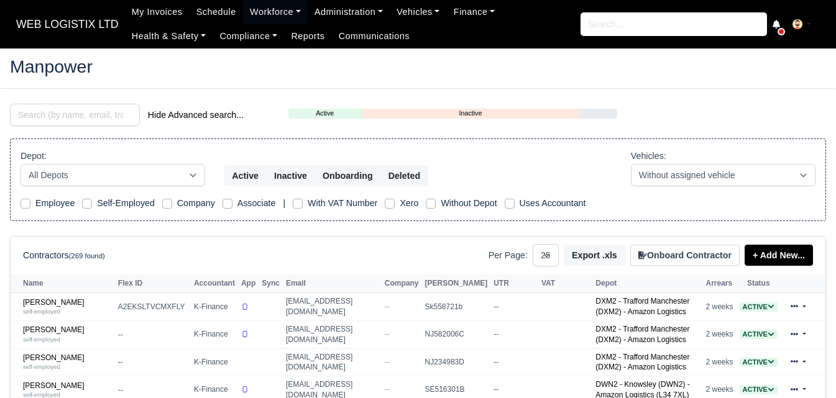
select select "25"
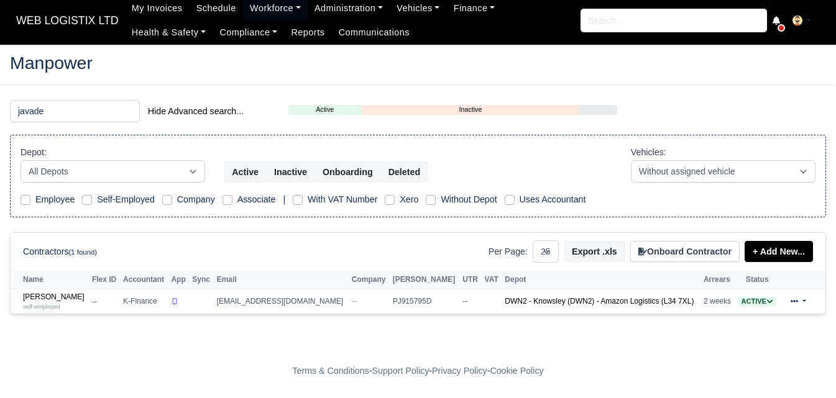
scroll to position [4, 0]
type input "javade"
click at [42, 297] on link "[PERSON_NAME] self-employed" at bounding box center [54, 302] width 63 height 18
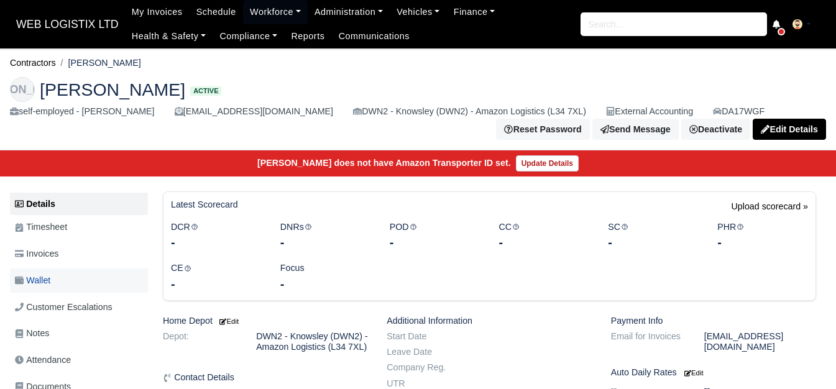
click at [93, 283] on link "Wallet" at bounding box center [79, 280] width 138 height 24
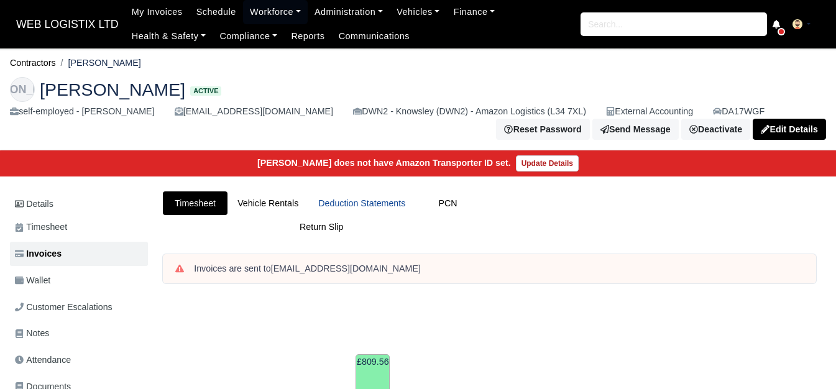
click at [374, 212] on link "Deduction Statements" at bounding box center [361, 203] width 107 height 24
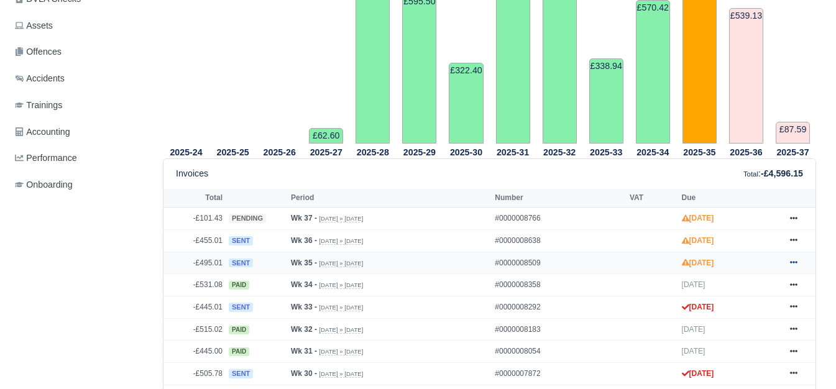
scroll to position [415, 0]
click at [791, 264] on icon at bounding box center [793, 263] width 7 height 2
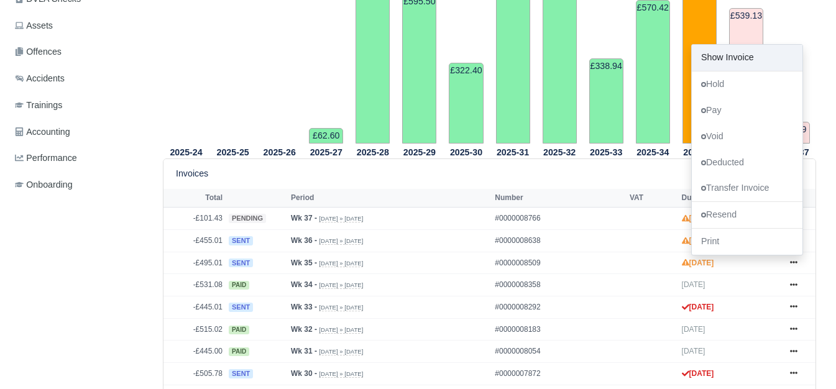
scroll to position [0, 0]
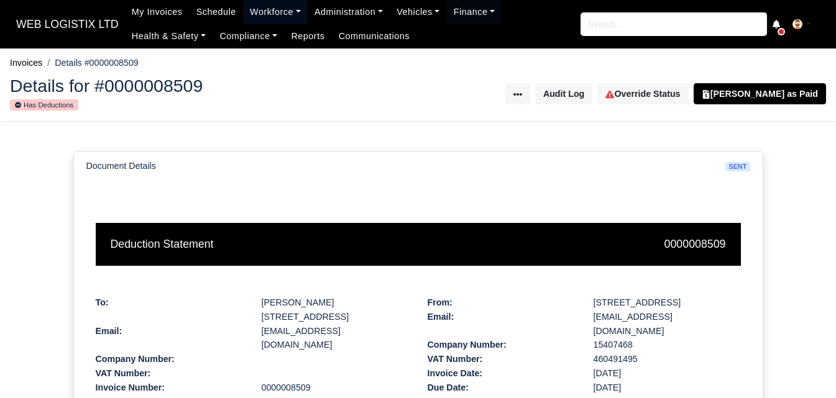
click at [262, 17] on link "Workforce" at bounding box center [275, 12] width 65 height 24
click at [265, 7] on link "Workforce" at bounding box center [275, 12] width 65 height 24
click at [262, 15] on link "Workforce" at bounding box center [275, 12] width 65 height 24
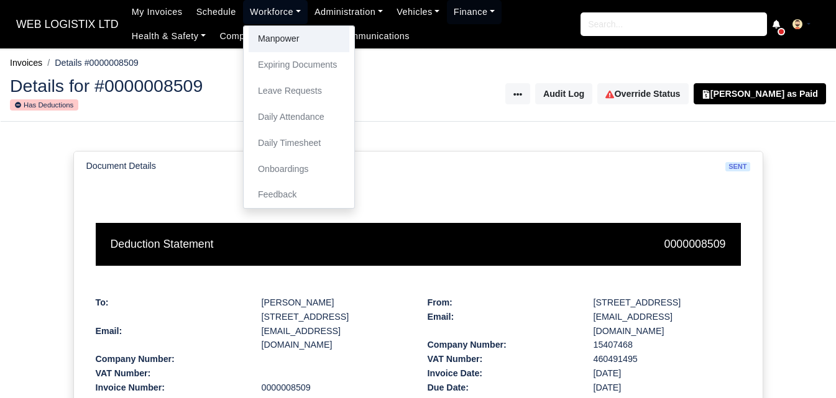
click at [262, 40] on link "Manpower" at bounding box center [299, 39] width 101 height 26
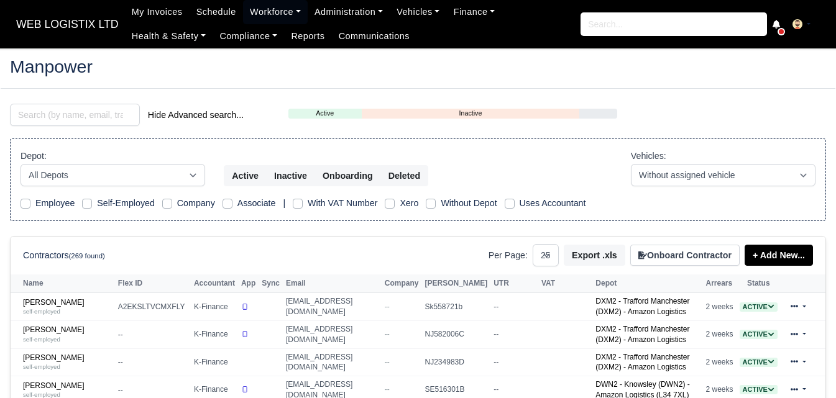
select select "25"
click at [83, 109] on input "search" at bounding box center [75, 115] width 130 height 22
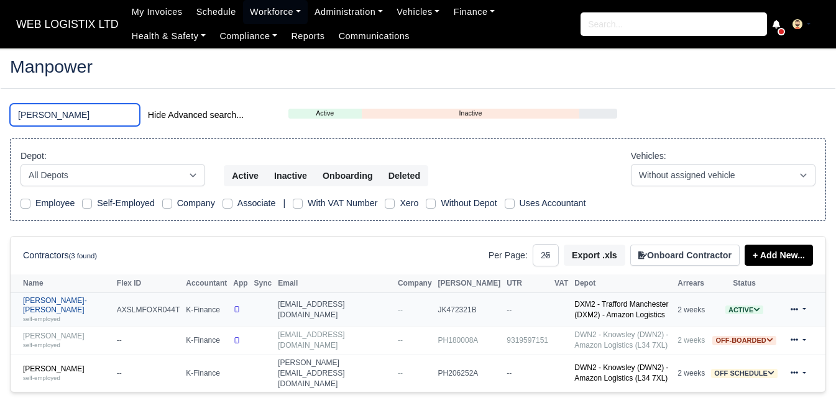
type input "leon"
click at [72, 314] on div "self-employed" at bounding box center [67, 318] width 88 height 9
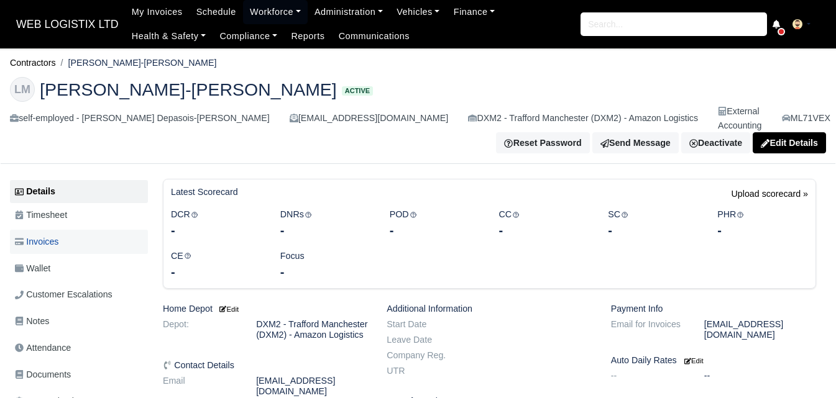
click at [69, 230] on link "Invoices" at bounding box center [79, 242] width 138 height 24
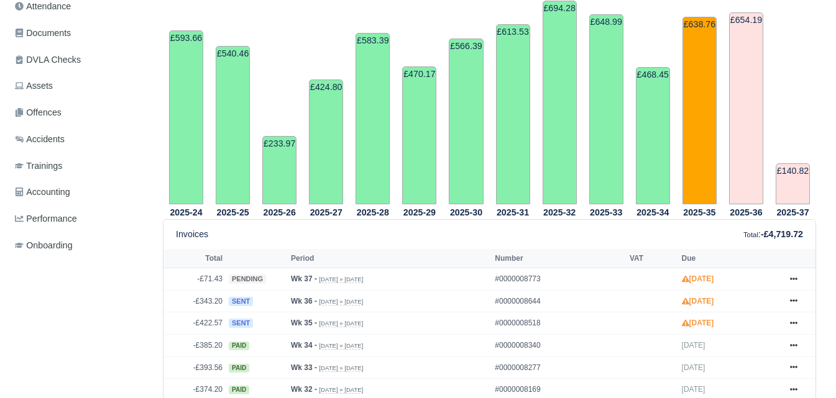
scroll to position [415, 0]
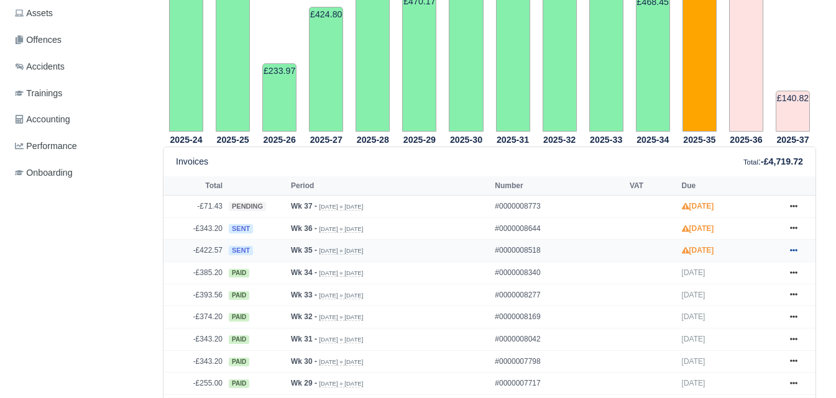
click at [787, 243] on link at bounding box center [793, 251] width 19 height 16
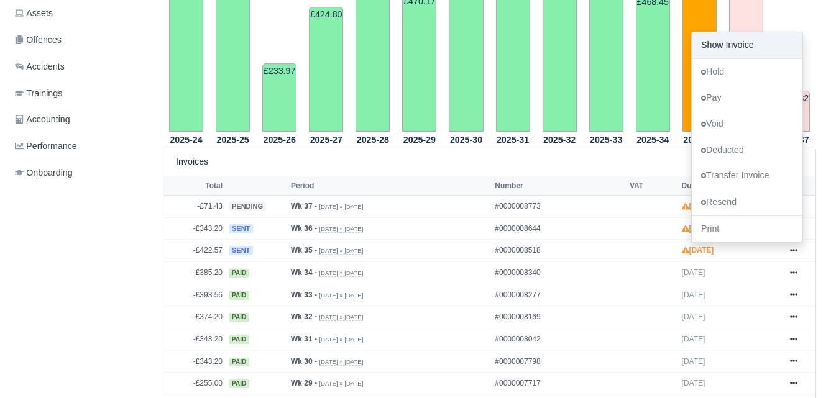
scroll to position [0, 0]
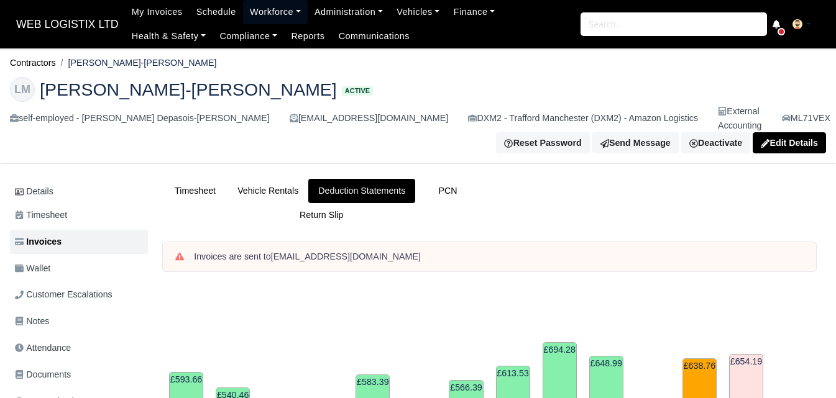
click at [262, 15] on link "Workforce" at bounding box center [275, 12] width 65 height 24
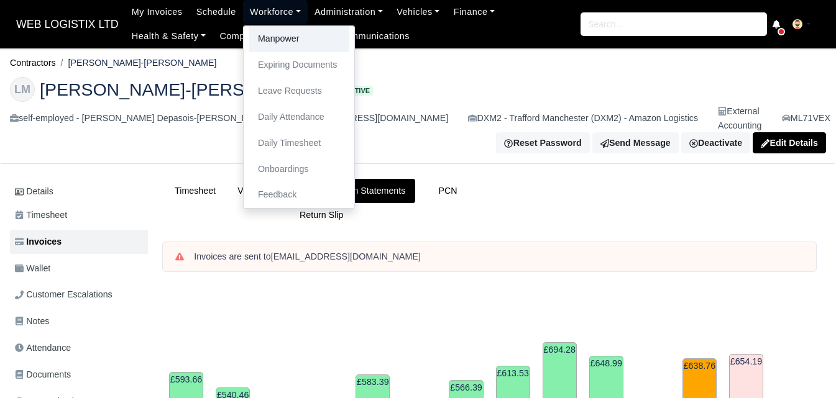
click at [265, 45] on link "Manpower" at bounding box center [299, 39] width 101 height 26
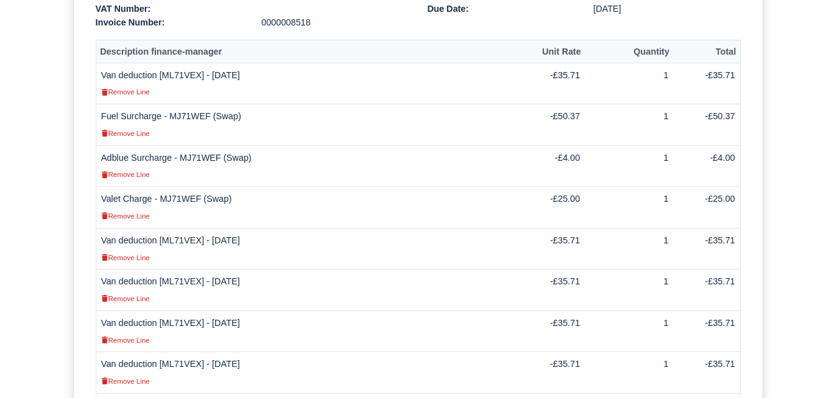
scroll to position [210, 0]
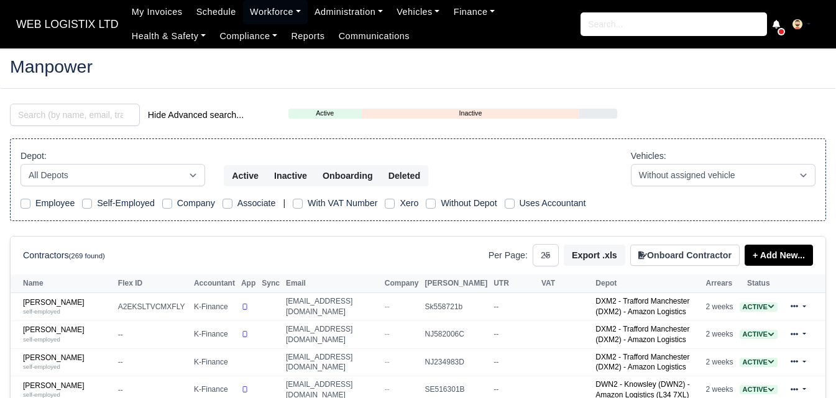
select select "25"
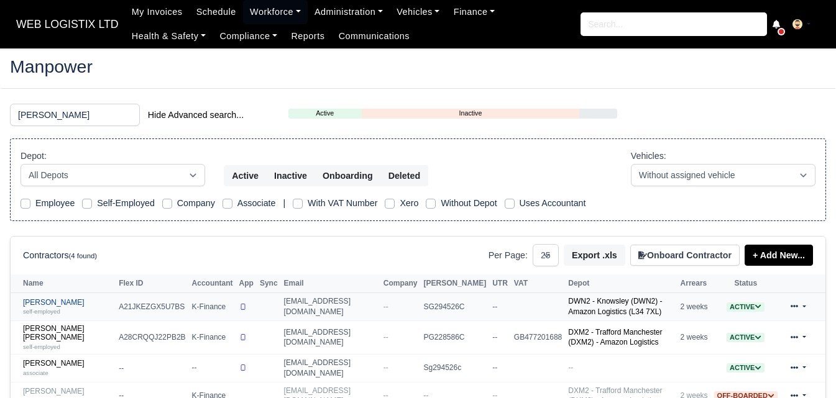
type input "lewis"
click at [50, 309] on small "self-employed" at bounding box center [41, 311] width 37 height 7
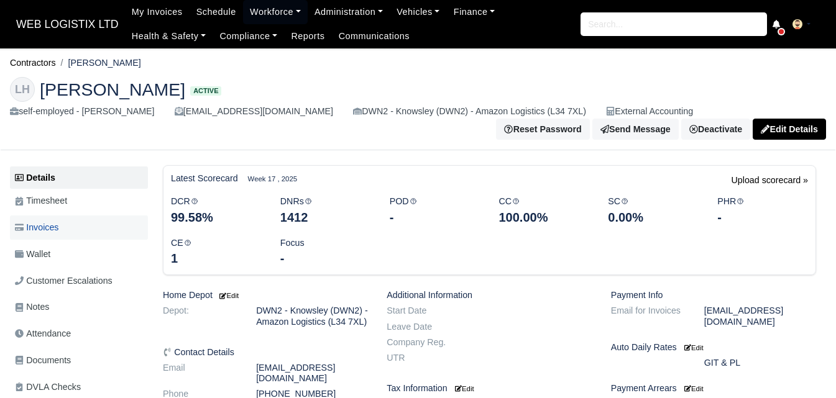
click at [111, 223] on link "Invoices" at bounding box center [79, 228] width 138 height 24
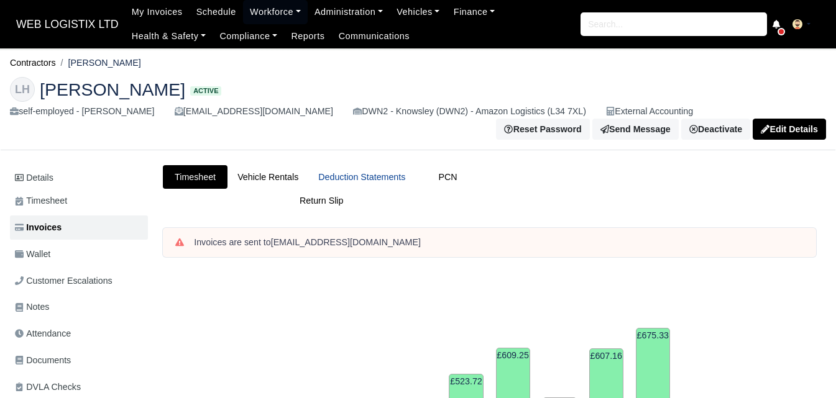
click at [354, 181] on link "Deduction Statements" at bounding box center [361, 177] width 107 height 24
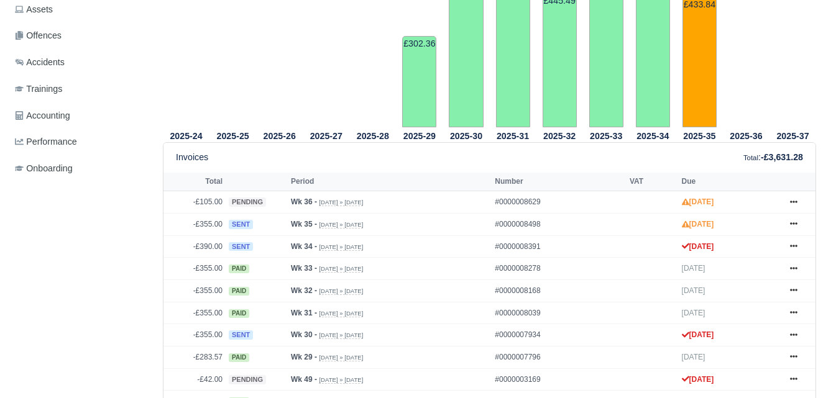
scroll to position [518, 0]
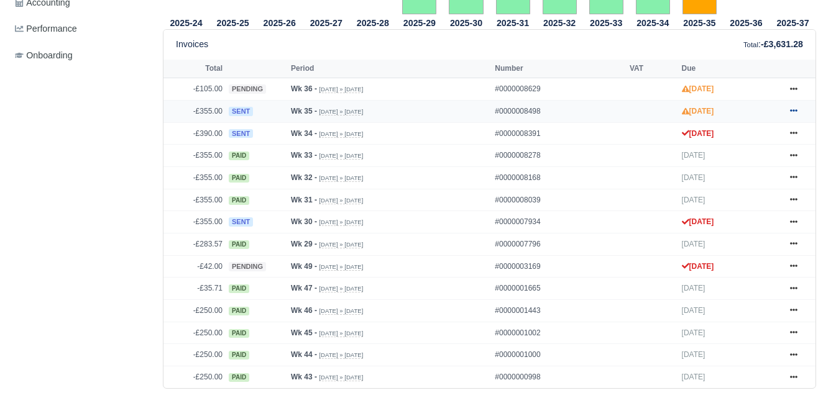
click at [791, 112] on icon at bounding box center [793, 111] width 7 height 2
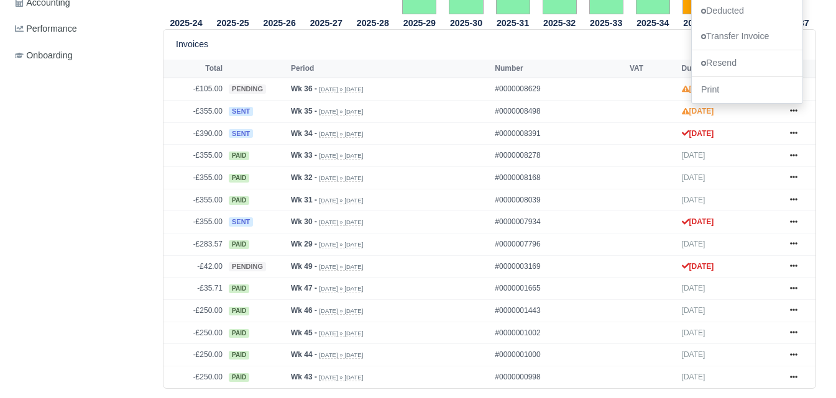
scroll to position [0, 0]
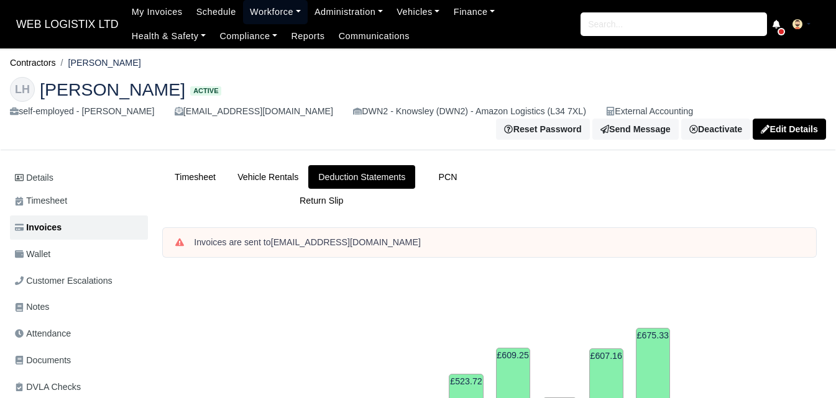
drag, startPoint x: 259, startPoint y: 9, endPoint x: 263, endPoint y: 39, distance: 30.1
click at [259, 9] on link "Workforce" at bounding box center [275, 12] width 65 height 24
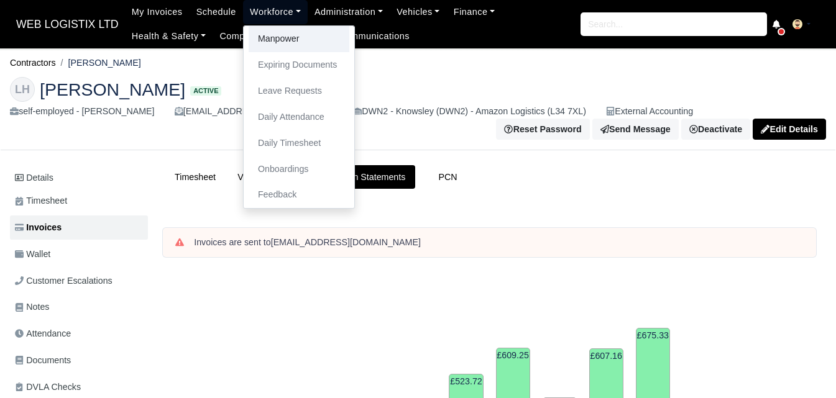
click at [264, 42] on link "Manpower" at bounding box center [299, 39] width 101 height 26
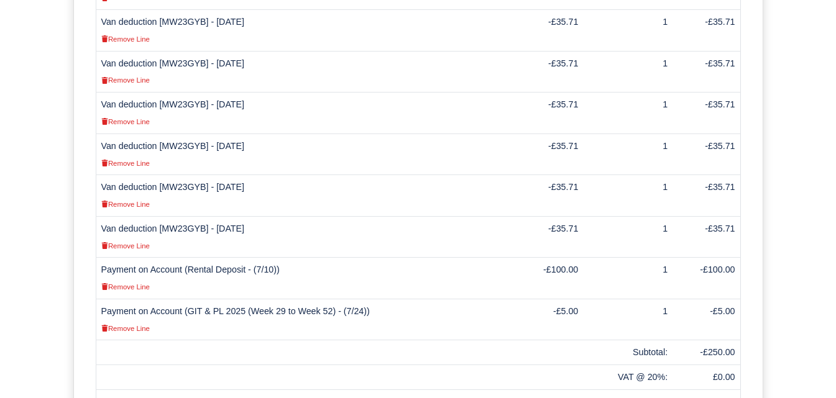
scroll to position [500, 0]
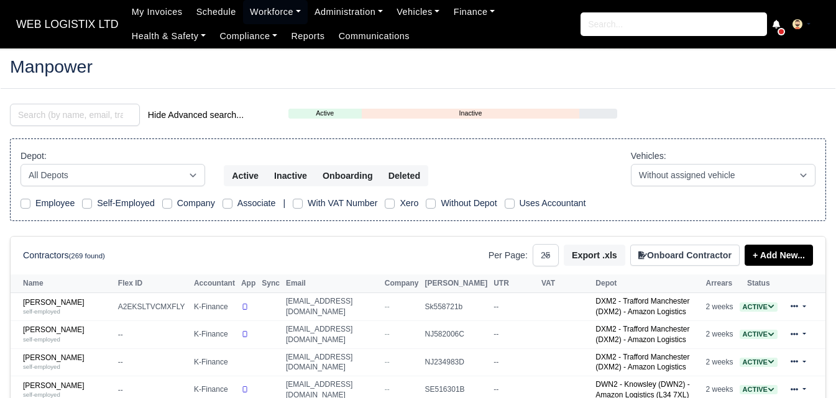
select select "25"
click at [38, 111] on input "search" at bounding box center [75, 115] width 130 height 22
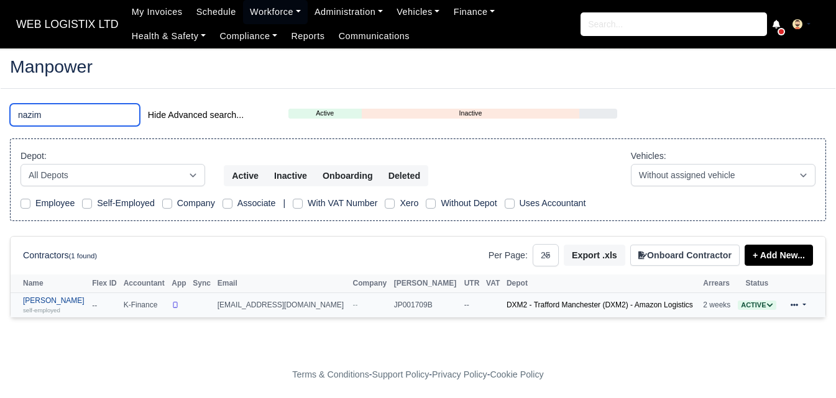
type input "nazim"
click at [62, 300] on link "Nazim Uddin self-employed" at bounding box center [54, 305] width 63 height 18
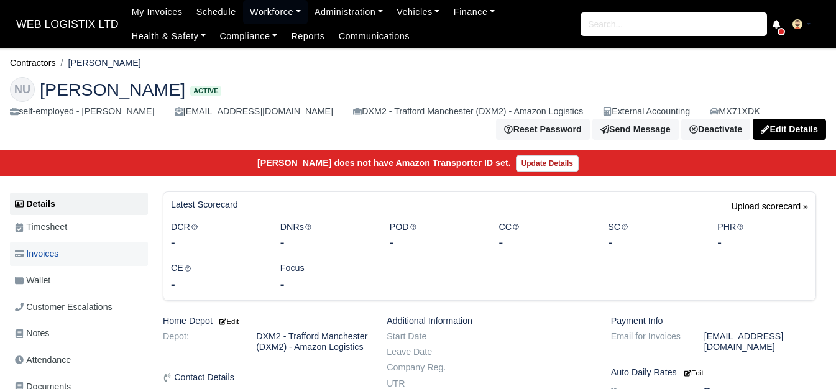
drag, startPoint x: 62, startPoint y: 255, endPoint x: 47, endPoint y: 252, distance: 15.2
click at [47, 252] on span "Invoices" at bounding box center [37, 254] width 44 height 14
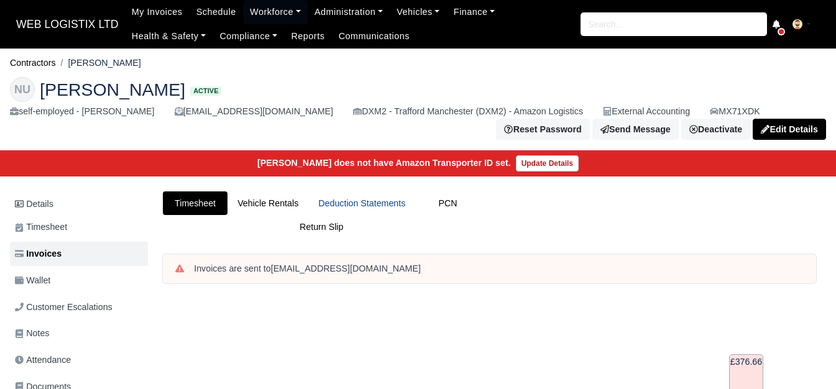
click at [341, 209] on link "Deduction Statements" at bounding box center [361, 203] width 107 height 24
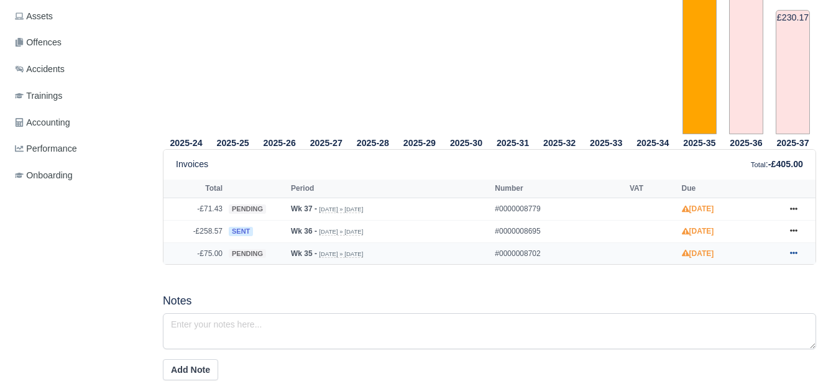
scroll to position [424, 0]
click at [787, 255] on link at bounding box center [793, 254] width 19 height 16
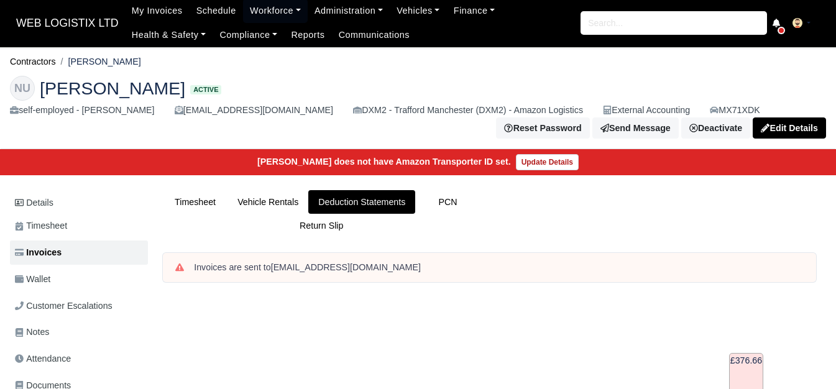
scroll to position [0, 0]
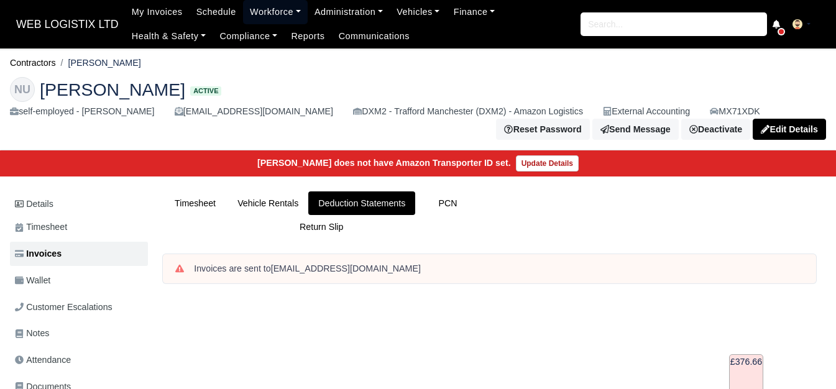
click at [264, 12] on link "Workforce" at bounding box center [275, 12] width 65 height 24
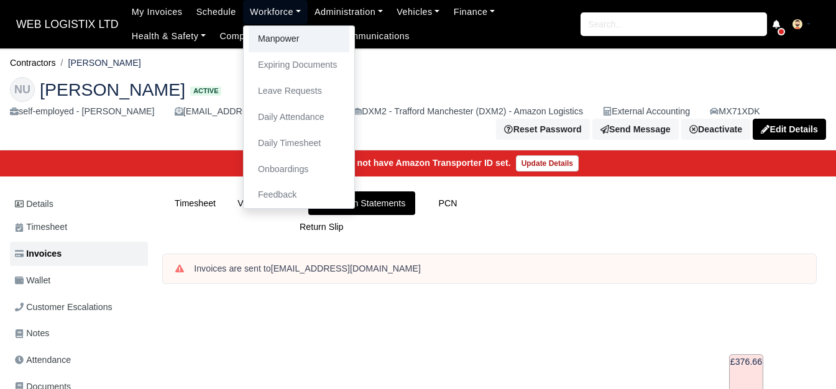
click at [264, 32] on link "Manpower" at bounding box center [299, 39] width 101 height 26
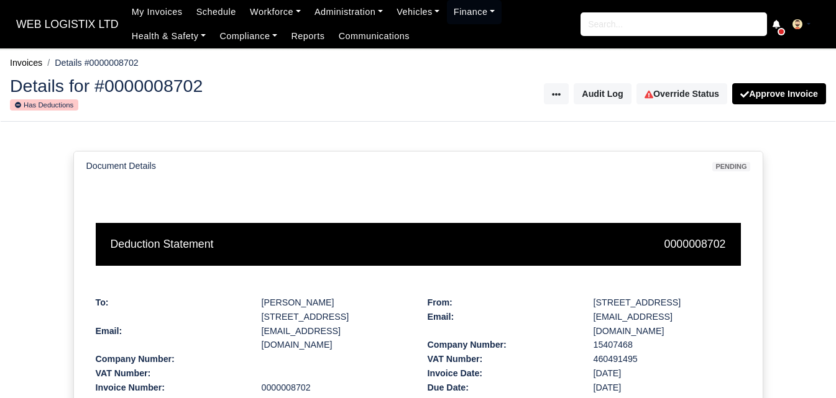
scroll to position [287, 0]
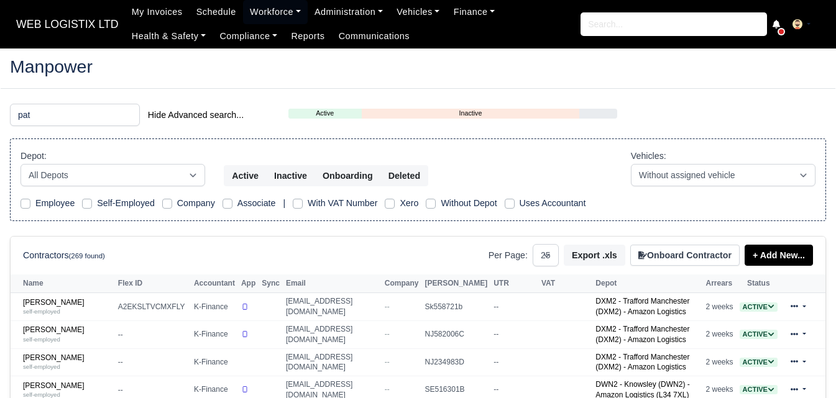
select select "25"
click at [60, 116] on input "pat" at bounding box center [75, 115] width 130 height 22
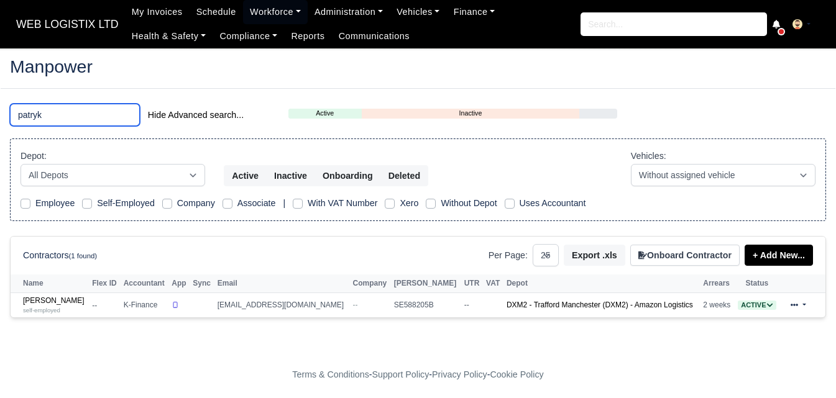
click at [106, 114] on input "patryk" at bounding box center [75, 115] width 130 height 22
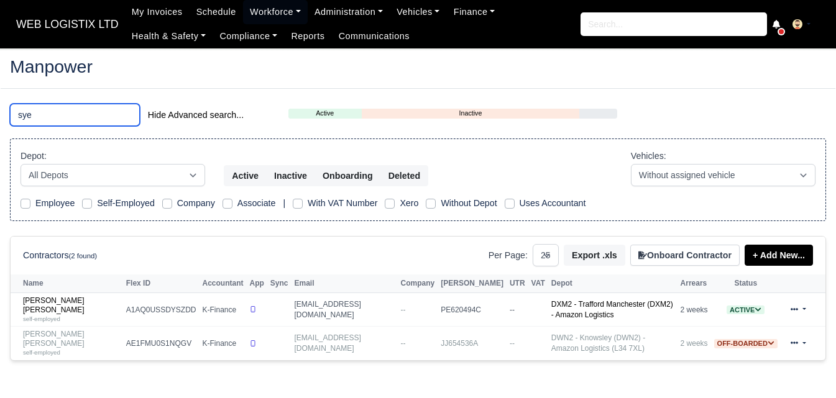
click at [68, 112] on input "sye" at bounding box center [75, 115] width 130 height 22
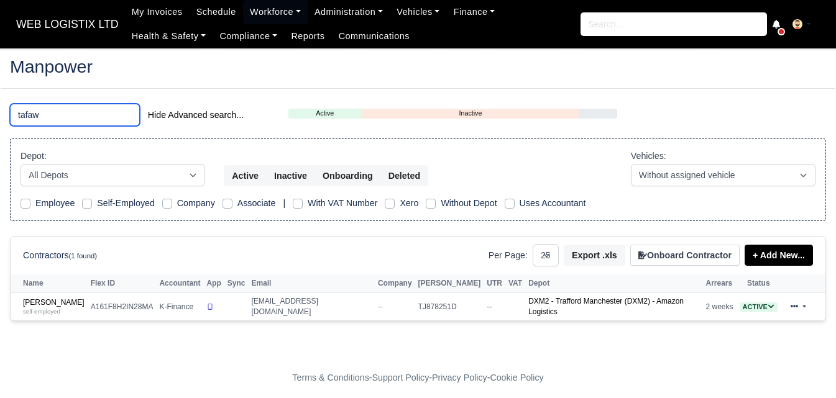
click at [32, 114] on input "tafaw" at bounding box center [75, 115] width 130 height 22
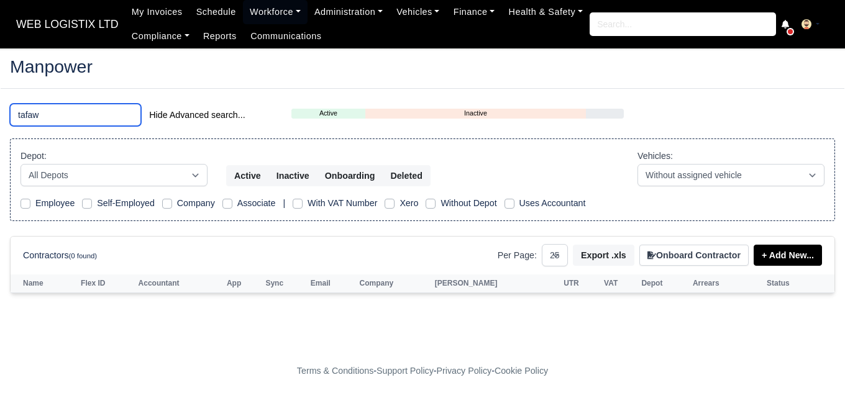
drag, startPoint x: 32, startPoint y: 114, endPoint x: 43, endPoint y: 115, distance: 10.6
click at [43, 115] on input "tafaw" at bounding box center [75, 115] width 131 height 22
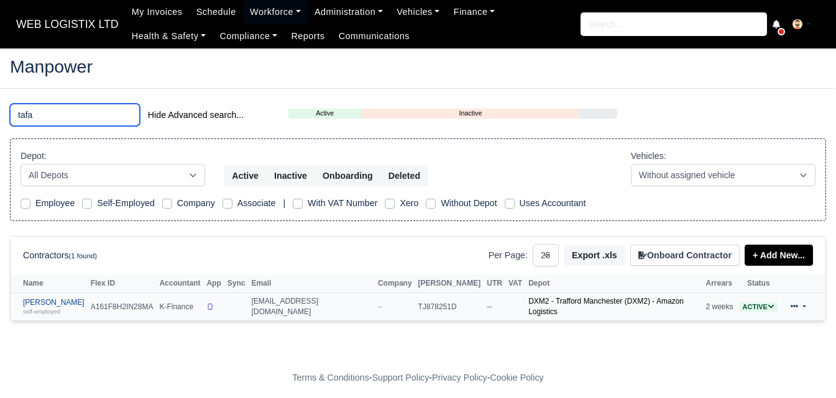
type input "tafa"
click at [51, 302] on link "Tafadzwa Jakosi self-employed" at bounding box center [54, 307] width 62 height 18
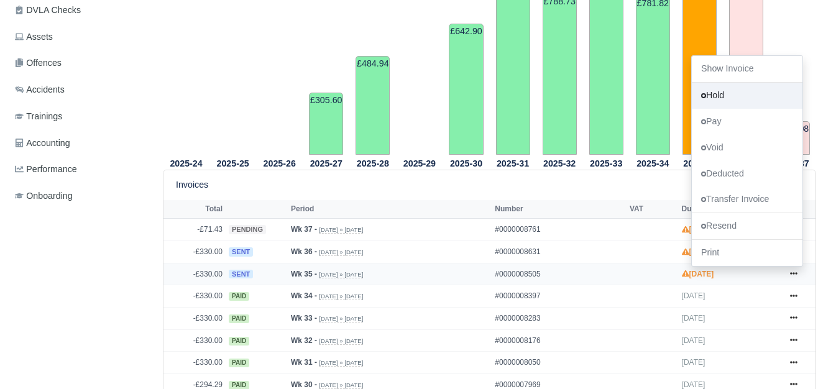
scroll to position [403, 0]
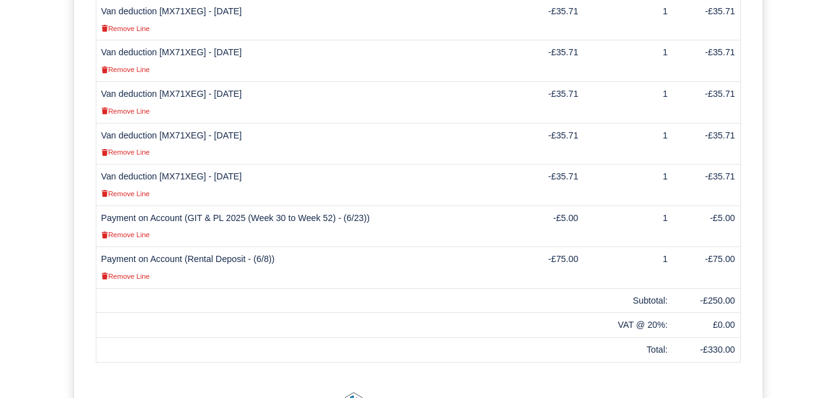
scroll to position [518, 0]
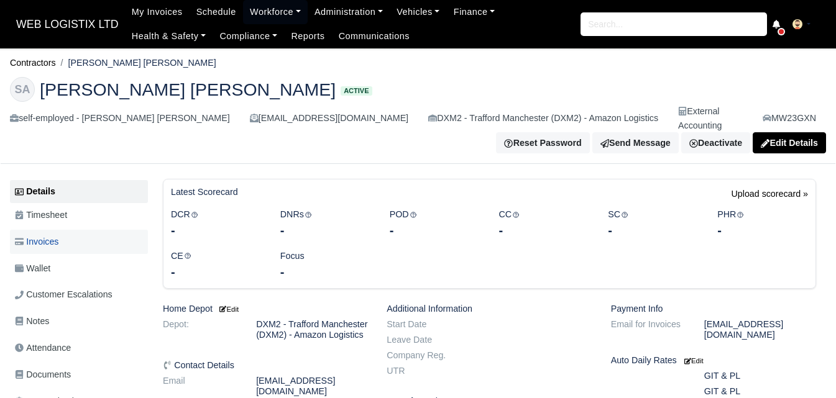
click at [72, 230] on link "Invoices" at bounding box center [79, 242] width 138 height 24
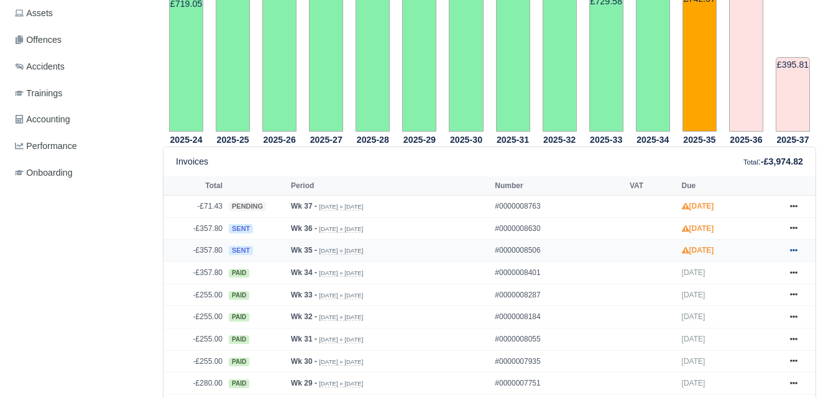
click at [795, 243] on link at bounding box center [793, 251] width 19 height 16
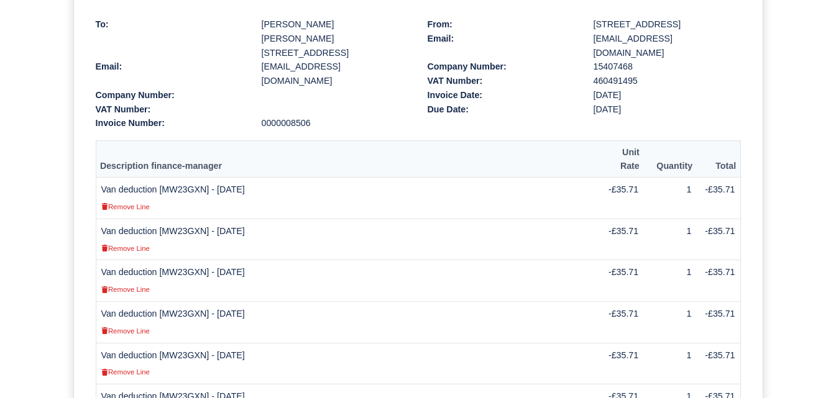
scroll to position [104, 0]
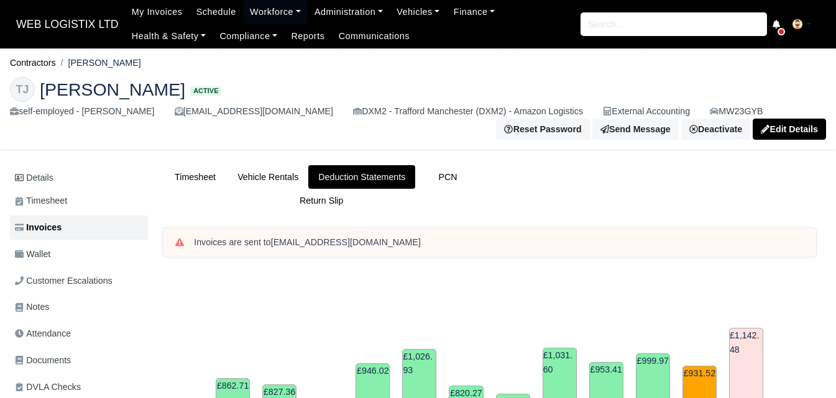
click at [274, 22] on link "Workforce" at bounding box center [275, 12] width 65 height 24
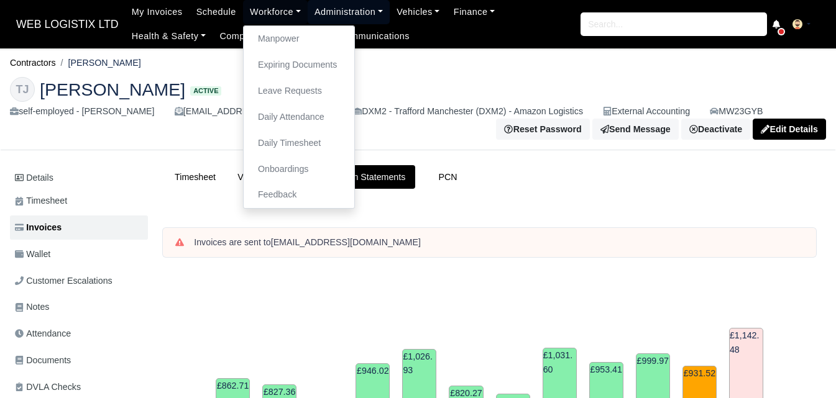
click at [326, 14] on link "Administration" at bounding box center [349, 12] width 82 height 24
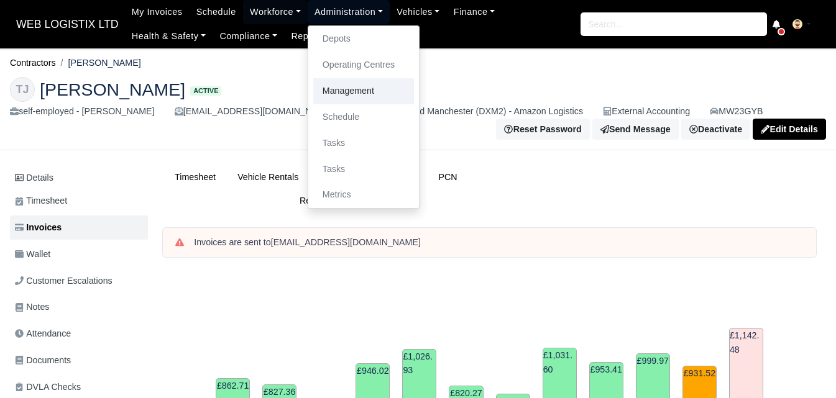
click at [349, 83] on link "Management" at bounding box center [363, 91] width 101 height 26
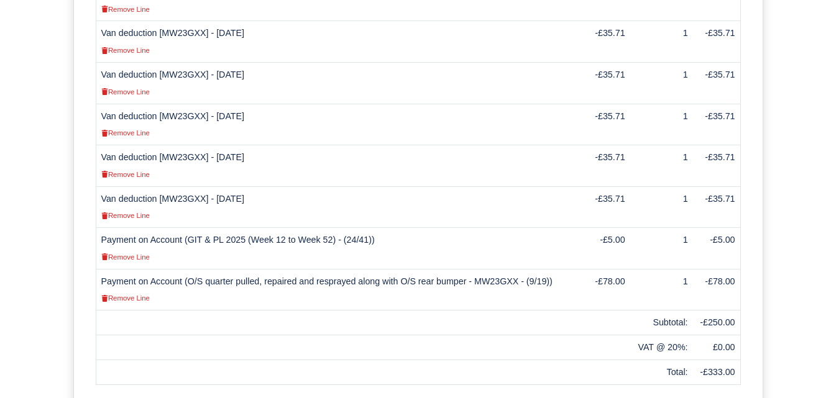
scroll to position [311, 0]
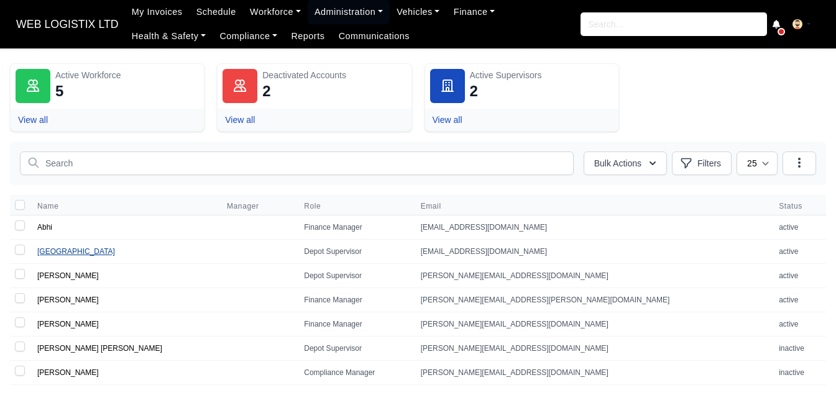
click at [52, 248] on link "[GEOGRAPHIC_DATA]" at bounding box center [76, 251] width 78 height 9
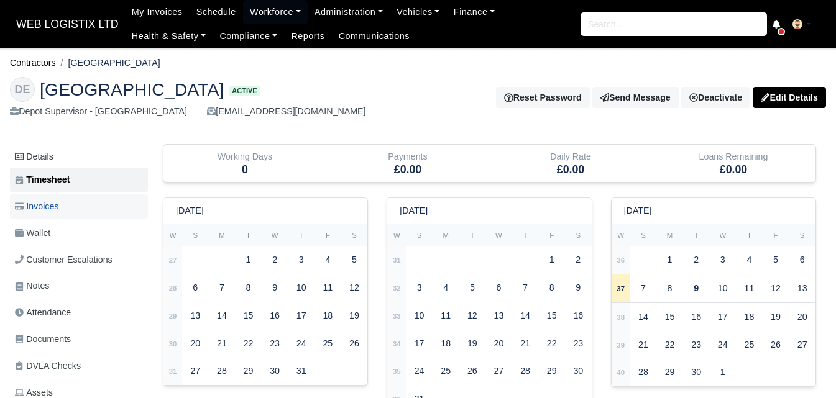
click at [63, 206] on link "Invoices" at bounding box center [79, 207] width 138 height 24
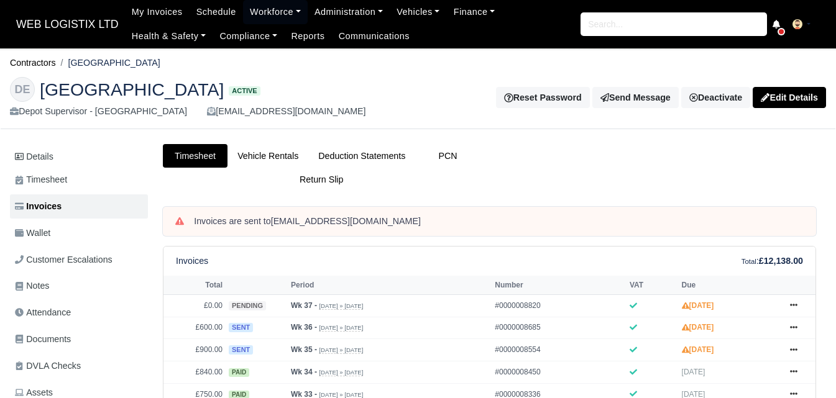
scroll to position [104, 0]
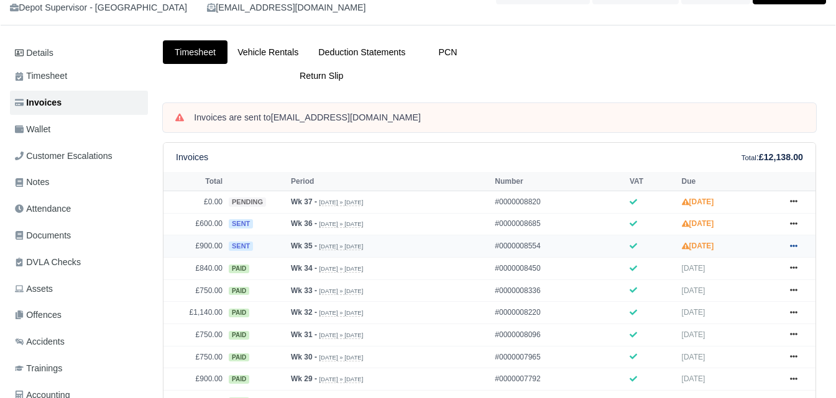
click at [794, 249] on icon at bounding box center [793, 245] width 7 height 7
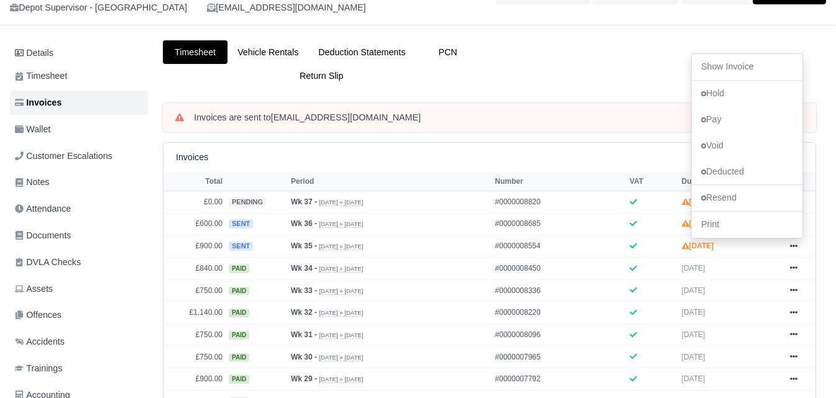
drag, startPoint x: 718, startPoint y: 67, endPoint x: 534, endPoint y: 40, distance: 186.5
click at [534, 40] on div "Timesheet Vehicle Rentals Deduction Statements PCN Return Slip" at bounding box center [490, 71] width 672 height 63
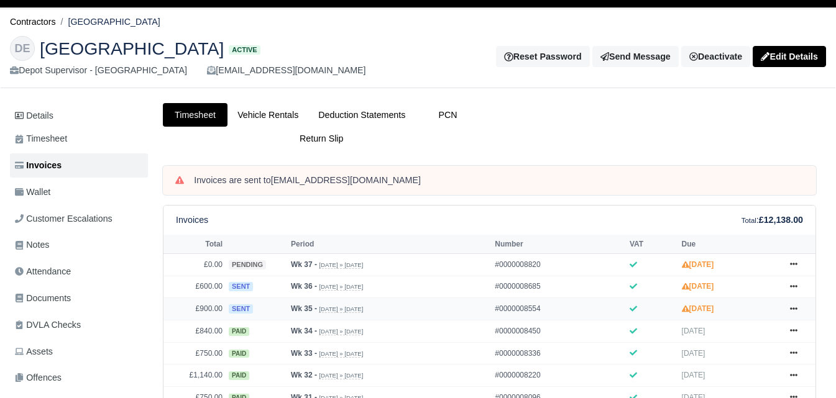
scroll to position [0, 0]
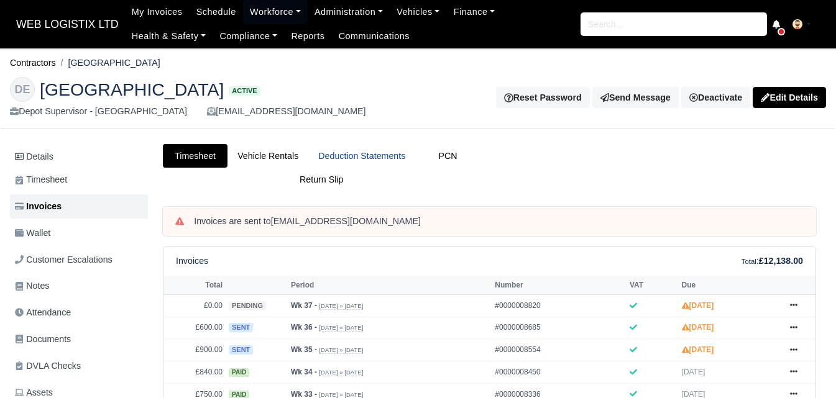
click at [393, 163] on link "Deduction Statements" at bounding box center [361, 156] width 107 height 24
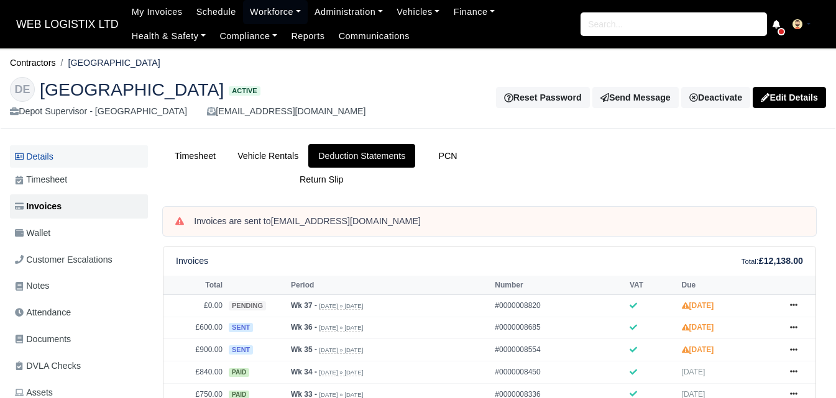
click at [96, 149] on link "Details" at bounding box center [79, 156] width 138 height 23
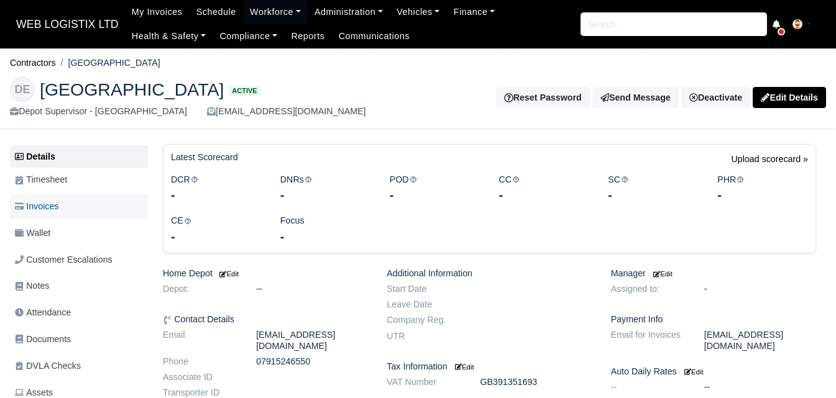
click at [88, 208] on link "Invoices" at bounding box center [79, 207] width 138 height 24
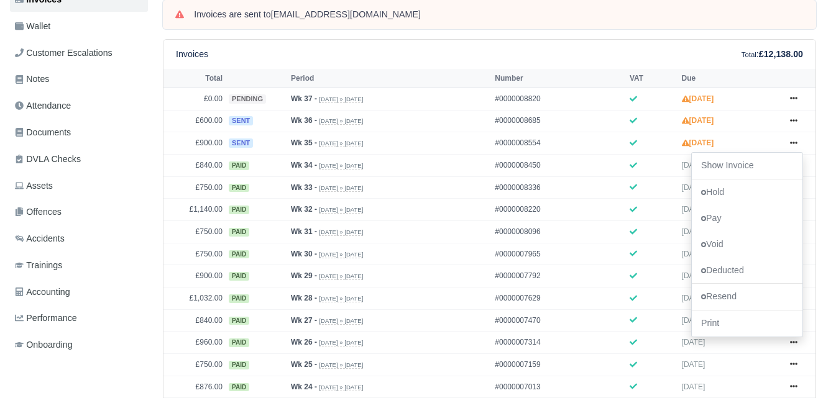
scroll to position [207, 0]
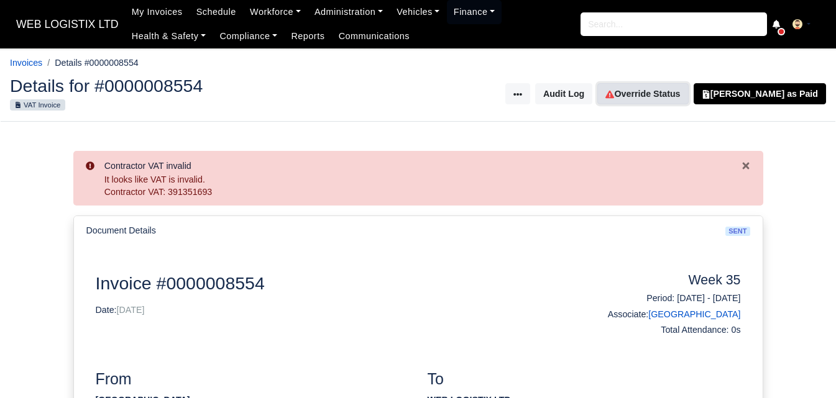
click at [654, 99] on link "Override Status" at bounding box center [642, 93] width 91 height 21
click at [643, 96] on link "Override Status" at bounding box center [642, 93] width 91 height 21
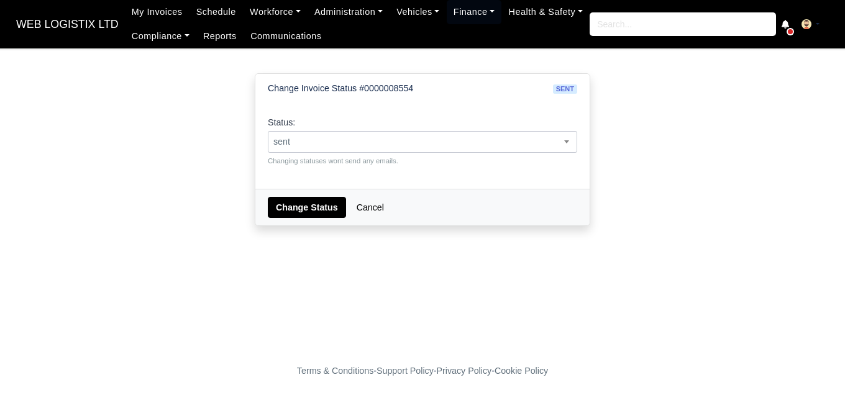
click at [468, 140] on span "sent" at bounding box center [422, 142] width 308 height 16
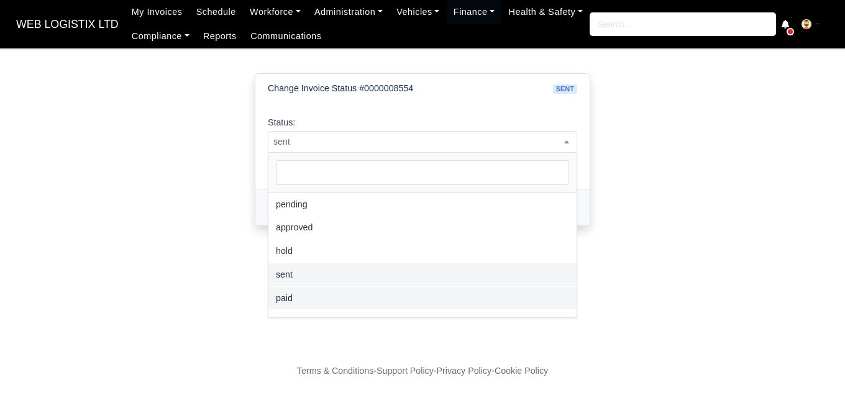
select select "paid"
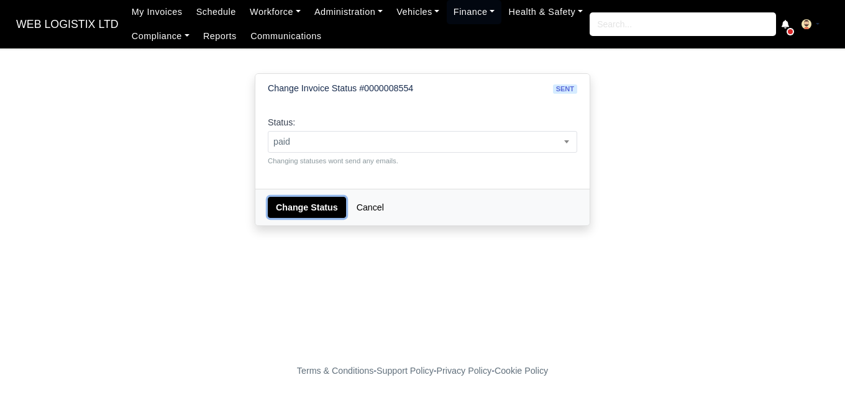
click at [308, 213] on button "Change Status" at bounding box center [307, 207] width 78 height 21
